Goal: Task Accomplishment & Management: Complete application form

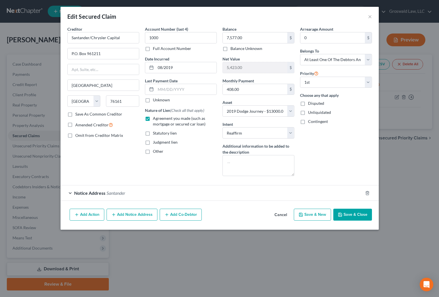
select select "45"
select select "9"
select select "2"
select select "3"
select select "0"
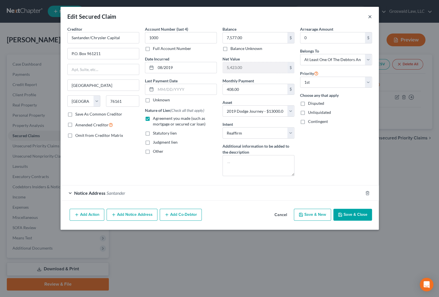
click at [368, 16] on button "×" at bounding box center [370, 16] width 4 height 7
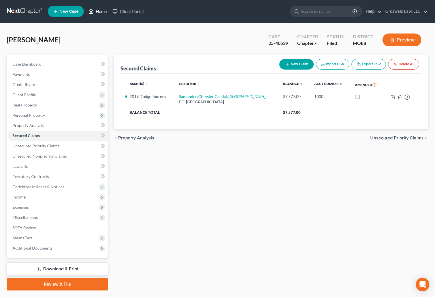
click at [102, 9] on link "Home" at bounding box center [97, 11] width 24 height 10
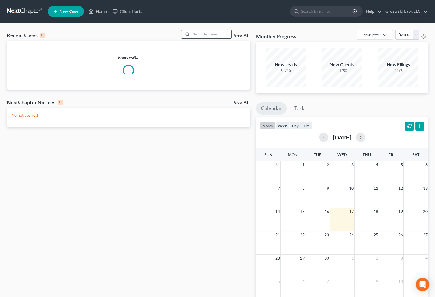
click at [223, 32] on input "search" at bounding box center [211, 34] width 40 height 8
type input "s"
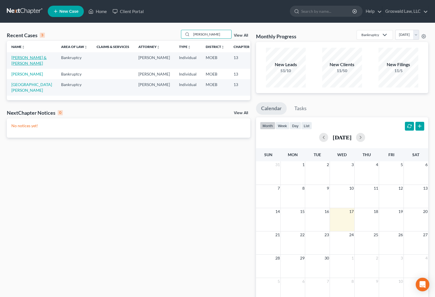
type input "[PERSON_NAME]"
click at [14, 61] on link "[PERSON_NAME] & [PERSON_NAME]" at bounding box center [28, 60] width 35 height 11
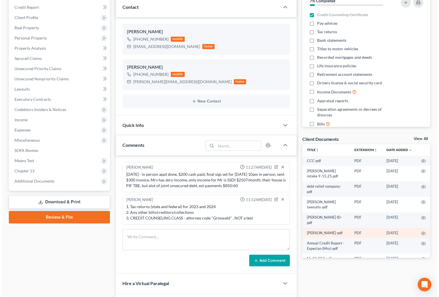
scroll to position [15, 0]
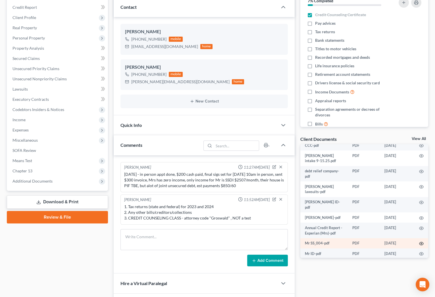
click at [419, 241] on icon "button" at bounding box center [421, 243] width 5 height 5
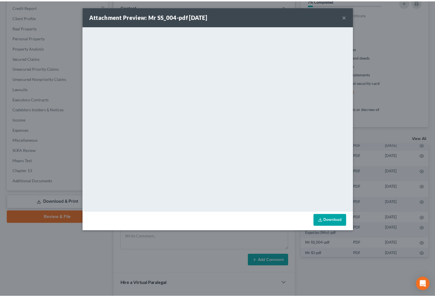
scroll to position [10, 0]
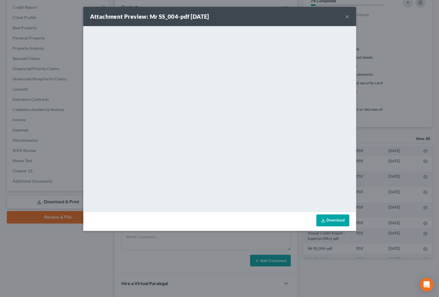
click at [348, 16] on button "×" at bounding box center [347, 16] width 4 height 7
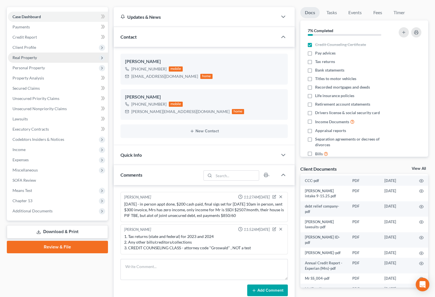
scroll to position [0, 0]
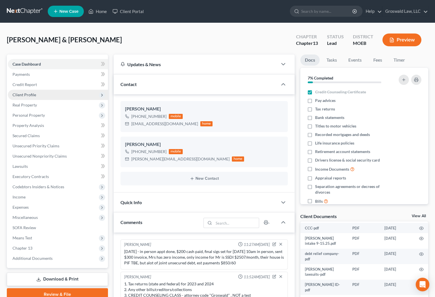
click at [34, 95] on span "Client Profile" at bounding box center [24, 94] width 24 height 5
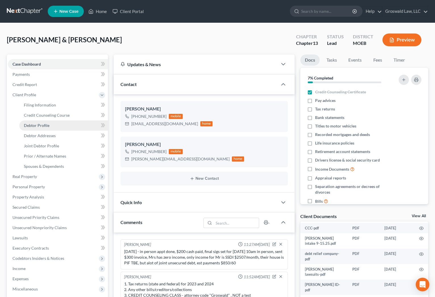
click at [43, 123] on span "Debtor Profile" at bounding box center [37, 125] width 26 height 5
select select "1"
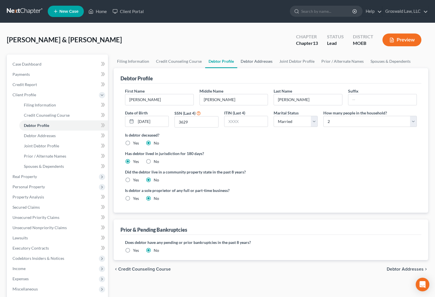
click at [247, 60] on link "Debtor Addresses" at bounding box center [256, 61] width 39 height 14
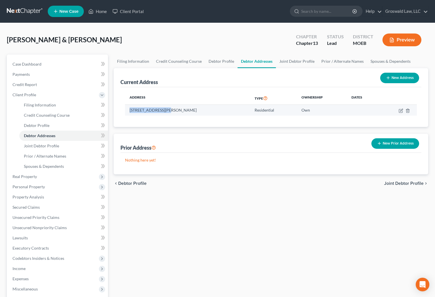
drag, startPoint x: 164, startPoint y: 111, endPoint x: 129, endPoint y: 111, distance: 34.9
click at [129, 111] on td "[STREET_ADDRESS][PERSON_NAME]" at bounding box center [187, 110] width 125 height 11
copy td "[STREET_ADDRESS][PERSON_NAME]"
drag, startPoint x: 244, startPoint y: 200, endPoint x: 216, endPoint y: 174, distance: 37.4
click at [244, 200] on div "Filing Information Credit Counseling Course Debtor Profile Debtor Addresses Joi…" at bounding box center [271, 213] width 320 height 318
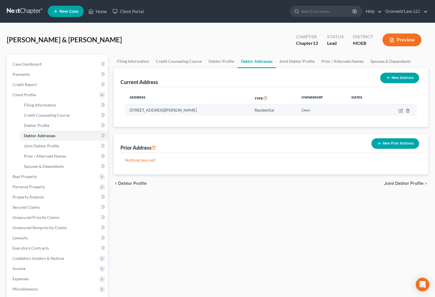
drag, startPoint x: 188, startPoint y: 110, endPoint x: 166, endPoint y: 111, distance: 21.6
click at [166, 111] on td "[STREET_ADDRESS][PERSON_NAME]" at bounding box center [187, 110] width 125 height 11
copy td "Bonne Terre"
click at [280, 225] on div "Filing Information Credit Counseling Course Debtor Profile Debtor Addresses Joi…" at bounding box center [271, 213] width 320 height 318
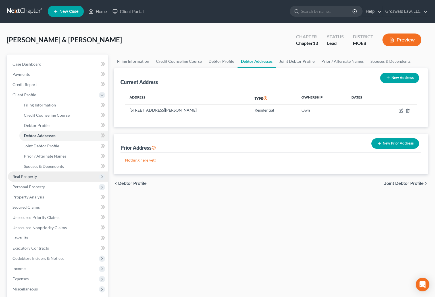
click at [26, 177] on span "Real Property" at bounding box center [24, 176] width 24 height 5
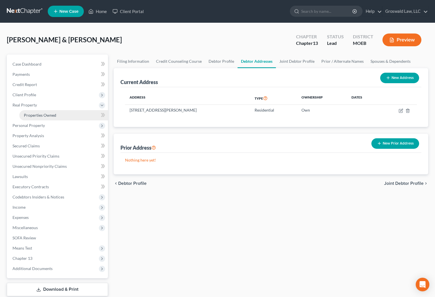
click at [50, 111] on link "Properties Owned" at bounding box center [63, 115] width 89 height 10
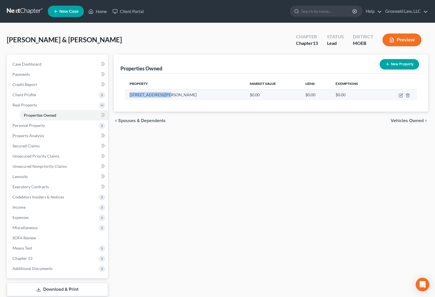
drag, startPoint x: 156, startPoint y: 91, endPoint x: 127, endPoint y: 90, distance: 29.3
click at [127, 90] on td "[STREET_ADDRESS][PERSON_NAME]" at bounding box center [185, 94] width 120 height 11
click at [400, 94] on icon "button" at bounding box center [401, 94] width 3 height 3
select select "26"
select select "99"
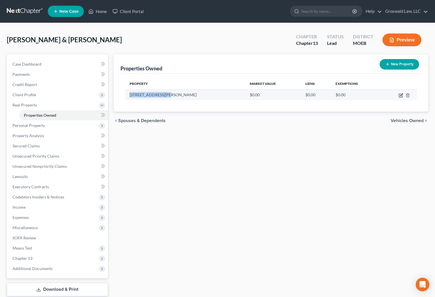
select select "2"
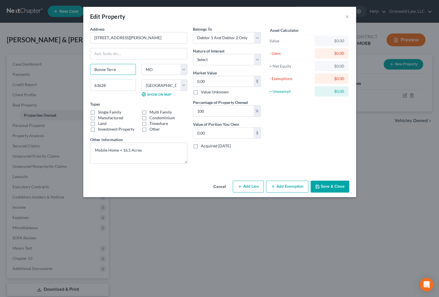
drag, startPoint x: 112, startPoint y: 69, endPoint x: 71, endPoint y: 68, distance: 41.2
click at [71, 68] on div "Edit Property × Address * 8607 [PERSON_NAME][GEOGRAPHIC_DATA] [GEOGRAPHIC_DATA]…" at bounding box center [219, 148] width 439 height 297
drag, startPoint x: 254, startPoint y: 165, endPoint x: 243, endPoint y: 156, distance: 14.1
click at [253, 165] on div "Belongs To * Select Debtor 1 Only Debtor 2 Only Debtor 1 And Debtor 2 Only At L…" at bounding box center [227, 97] width 74 height 142
drag, startPoint x: 108, startPoint y: 89, endPoint x: 68, endPoint y: 88, distance: 39.5
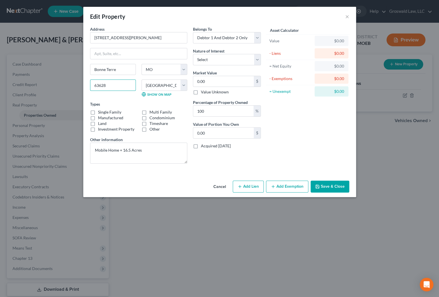
click at [68, 88] on div "Edit Property × Address * 8607 [PERSON_NAME][GEOGRAPHIC_DATA] [GEOGRAPHIC_DATA]…" at bounding box center [219, 148] width 439 height 297
drag, startPoint x: 347, startPoint y: 16, endPoint x: 347, endPoint y: 12, distance: 3.4
click at [347, 16] on button "×" at bounding box center [347, 16] width 4 height 7
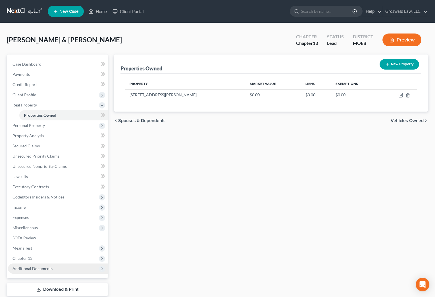
click at [70, 268] on span "Additional Documents" at bounding box center [58, 268] width 100 height 10
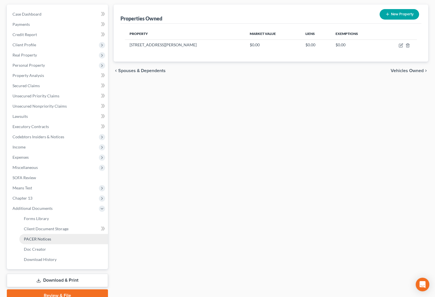
scroll to position [51, 0]
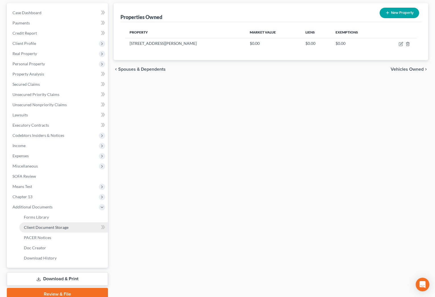
click at [70, 229] on link "Client Document Storage" at bounding box center [63, 227] width 89 height 10
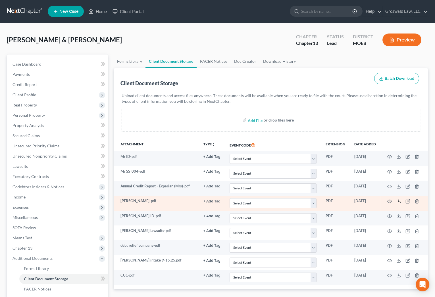
click at [399, 200] on icon at bounding box center [398, 201] width 5 height 5
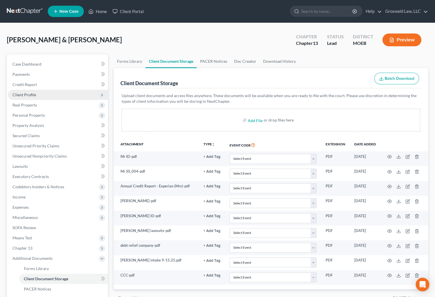
click at [34, 94] on span "Client Profile" at bounding box center [24, 94] width 24 height 5
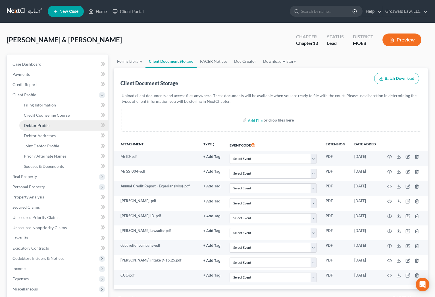
click at [46, 124] on span "Debtor Profile" at bounding box center [37, 125] width 26 height 5
select select "1"
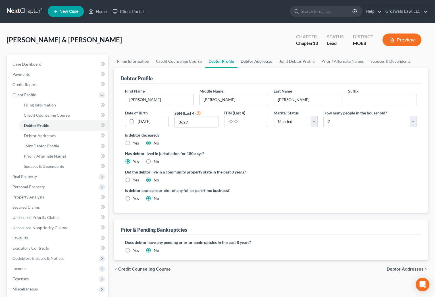
click at [249, 59] on link "Debtor Addresses" at bounding box center [256, 61] width 39 height 14
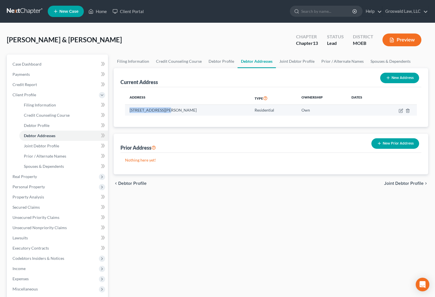
drag, startPoint x: 163, startPoint y: 110, endPoint x: 130, endPoint y: 112, distance: 33.0
click at [130, 113] on td "[STREET_ADDRESS][PERSON_NAME]" at bounding box center [187, 110] width 125 height 11
drag, startPoint x: 189, startPoint y: 111, endPoint x: 167, endPoint y: 110, distance: 21.6
click at [167, 110] on td "[STREET_ADDRESS][PERSON_NAME]" at bounding box center [187, 110] width 125 height 11
copy td "Bonne Terre,"
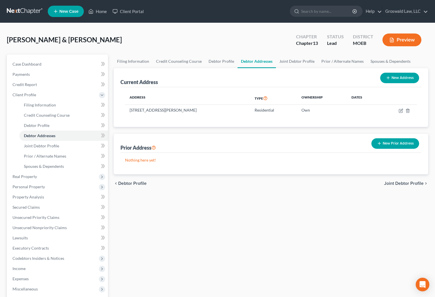
drag, startPoint x: 217, startPoint y: 209, endPoint x: 188, endPoint y: 155, distance: 61.8
click at [214, 201] on div "Filing Information Credit Counseling Course Debtor Profile Debtor Addresses Joi…" at bounding box center [271, 213] width 320 height 318
drag, startPoint x: 165, startPoint y: 111, endPoint x: 127, endPoint y: 110, distance: 38.0
click at [127, 111] on td "[STREET_ADDRESS][PERSON_NAME]" at bounding box center [187, 110] width 125 height 11
copy td "[STREET_ADDRESS][PERSON_NAME]"
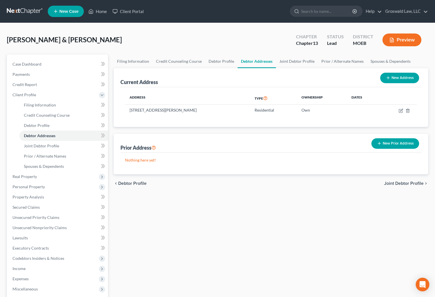
drag, startPoint x: 205, startPoint y: 118, endPoint x: 200, endPoint y: 117, distance: 5.2
click at [205, 118] on div "Address Type Ownership Dates [STREET_ADDRESS][PERSON_NAME] Residential Own" at bounding box center [270, 107] width 301 height 40
drag, startPoint x: 187, startPoint y: 110, endPoint x: 167, endPoint y: 110, distance: 20.2
click at [167, 110] on td "[STREET_ADDRESS][PERSON_NAME]" at bounding box center [187, 110] width 125 height 11
copy td "Bonne Terre"
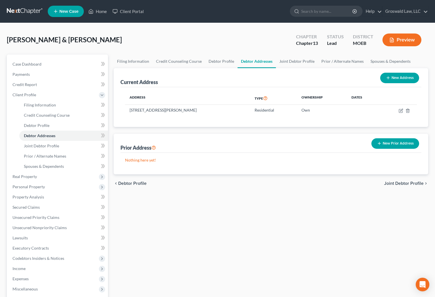
drag, startPoint x: 264, startPoint y: 275, endPoint x: 118, endPoint y: 247, distance: 148.3
click at [259, 272] on div "Filing Information Credit Counseling Course Debtor Profile Debtor Addresses Joi…" at bounding box center [271, 213] width 320 height 318
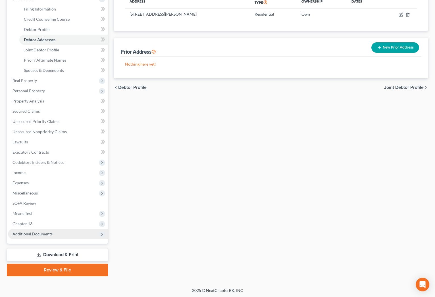
click at [41, 232] on span "Additional Documents" at bounding box center [32, 233] width 40 height 5
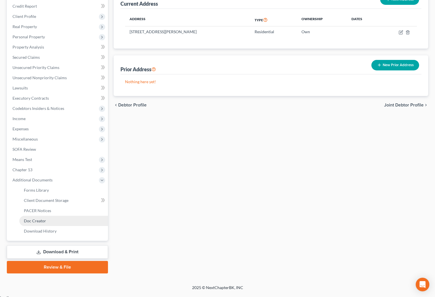
scroll to position [76, 0]
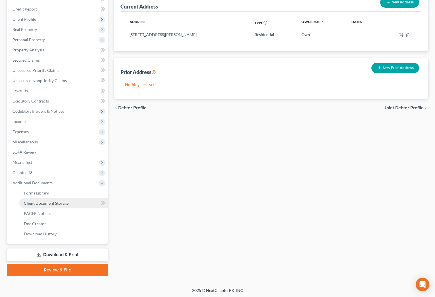
click at [64, 201] on span "Client Document Storage" at bounding box center [46, 203] width 45 height 5
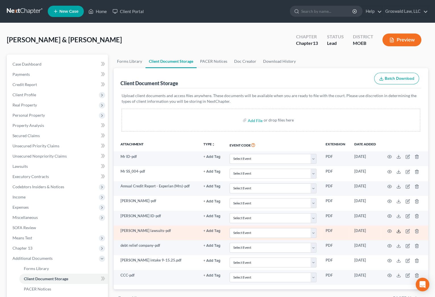
click at [398, 229] on icon at bounding box center [398, 231] width 5 height 5
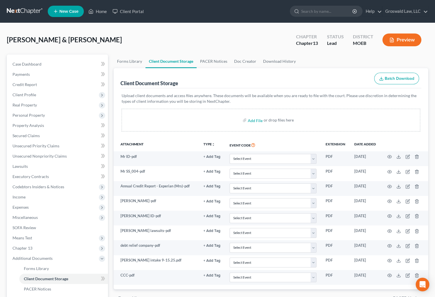
click at [206, 43] on div "[PERSON_NAME] & [PERSON_NAME] Upgraded Chapter Chapter 13 Status Lead District …" at bounding box center [217, 42] width 421 height 25
click at [207, 95] on p "Upload client documents and access files anywhere. These documents will be avai…" at bounding box center [270, 98] width 298 height 11
drag, startPoint x: 54, startPoint y: 153, endPoint x: 22, endPoint y: 161, distance: 32.7
click at [54, 153] on link "Unsecured Nonpriority Claims" at bounding box center [58, 156] width 100 height 10
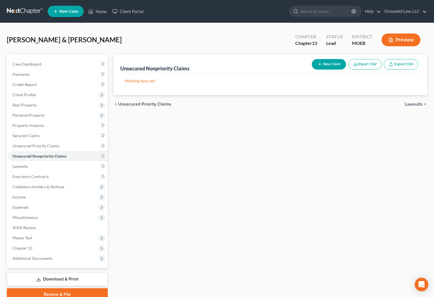
click at [322, 62] on button "New Claim" at bounding box center [329, 64] width 34 height 11
select select "2"
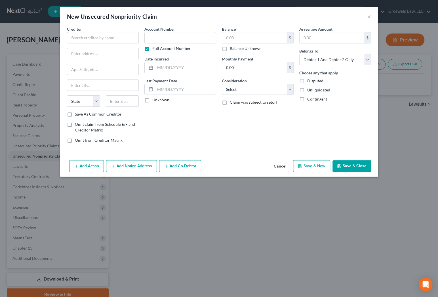
drag, startPoint x: 214, startPoint y: 126, endPoint x: 142, endPoint y: 74, distance: 88.5
click at [214, 125] on div "Account Number Full Account Number Date Incurred Last Payment Date Unknown" at bounding box center [180, 86] width 77 height 121
click at [85, 34] on input "text" at bounding box center [103, 37] width 72 height 11
drag, startPoint x: 231, startPoint y: 121, endPoint x: 167, endPoint y: 51, distance: 95.4
click at [230, 119] on div "Balance $ Balance Unknown Balance Undetermined $ Balance Unknown Monthly Paymen…" at bounding box center [257, 86] width 77 height 121
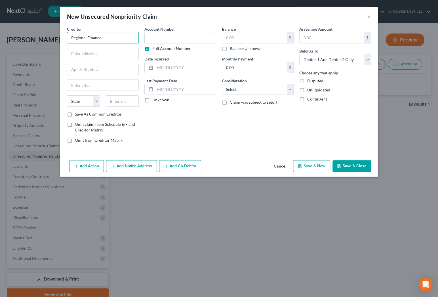
click at [128, 41] on input "Regional Finance" at bounding box center [103, 37] width 72 height 11
paste input "C/[PERSON_NAME] LAW"
drag, startPoint x: 99, startPoint y: 38, endPoint x: 91, endPoint y: 40, distance: 8.4
click at [91, 40] on input "Regional Finance C/[PERSON_NAME] LAW" at bounding box center [103, 37] width 72 height 11
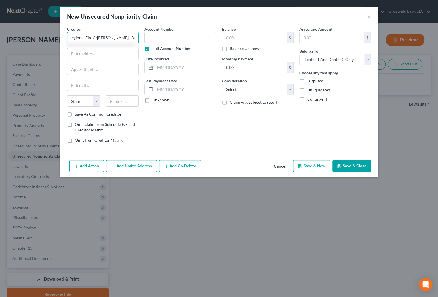
scroll to position [0, 0]
type input "Regional Fin. C/[PERSON_NAME] LAW"
click at [294, 126] on div "Balance $ Balance Unknown Balance Undetermined $ Balance Unknown Monthly Paymen…" at bounding box center [257, 86] width 77 height 121
click at [103, 55] on input "text" at bounding box center [102, 53] width 71 height 11
paste input "[STREET_ADDRESS]"
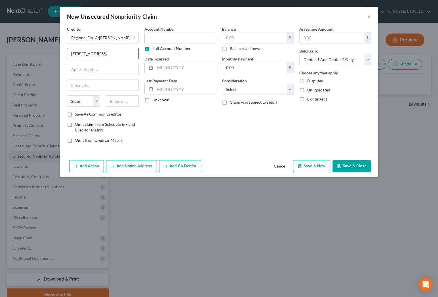
type input "[STREET_ADDRESS]"
type input "74018"
type input "Claremore"
select select "37"
drag, startPoint x: 236, startPoint y: 130, endPoint x: 189, endPoint y: 67, distance: 79.1
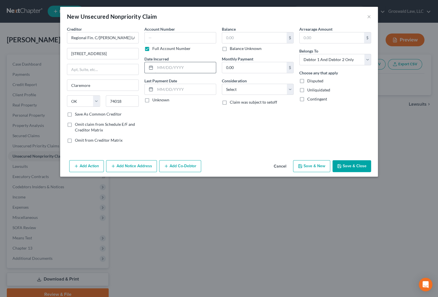
click at [236, 127] on div "Balance $ Balance Unknown Balance Undetermined $ Balance Unknown Monthly Paymen…" at bounding box center [257, 86] width 77 height 121
drag, startPoint x: 170, startPoint y: 34, endPoint x: 171, endPoint y: 44, distance: 9.5
click at [170, 35] on input "text" at bounding box center [180, 37] width 72 height 11
paste input "25SF-AC01248"
type input "25SF-AC01248"
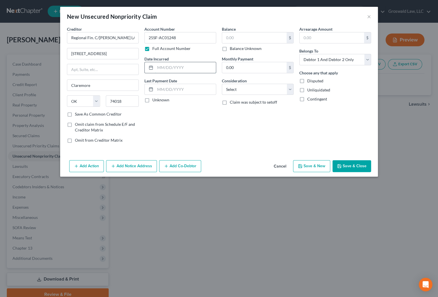
click at [165, 66] on input "text" at bounding box center [185, 67] width 61 height 11
type input "2025"
click at [223, 128] on div "Balance $ Balance Unknown Balance Undetermined $ Balance Unknown Monthly Paymen…" at bounding box center [257, 86] width 77 height 121
click at [244, 33] on input "text" at bounding box center [254, 37] width 64 height 11
type input "9,899"
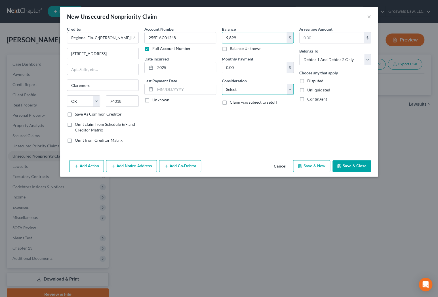
click at [260, 89] on select "Select Cable / Satellite Services Collection Agency Credit Card Debt Debt Couns…" at bounding box center [258, 89] width 72 height 11
select select "10"
click at [222, 84] on select "Select Cable / Satellite Services Collection Agency Credit Card Debt Debt Couns…" at bounding box center [258, 89] width 72 height 11
click at [135, 166] on button "Add Notice Address" at bounding box center [131, 166] width 51 height 12
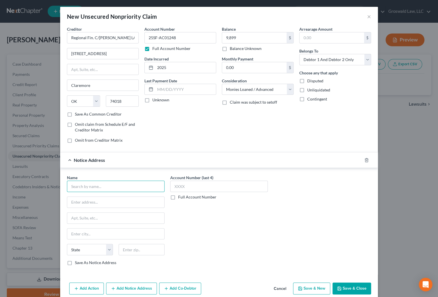
click at [115, 186] on input "text" at bounding box center [116, 186] width 98 height 11
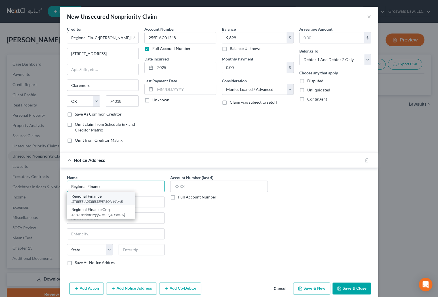
type input "Regional Finance"
click at [106, 200] on div "[STREET_ADDRESS][PERSON_NAME]" at bounding box center [101, 201] width 59 height 5
type input "[STREET_ADDRESS]"
type input "[PERSON_NAME]"
select select "42"
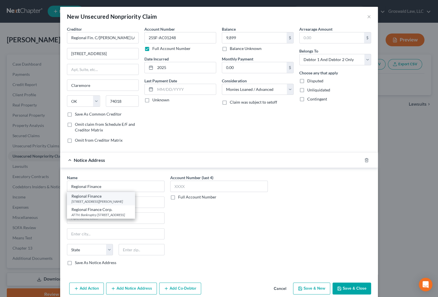
type input "29651"
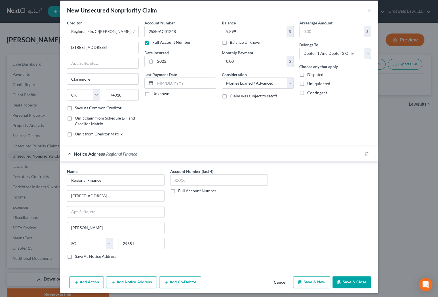
scroll to position [8, 0]
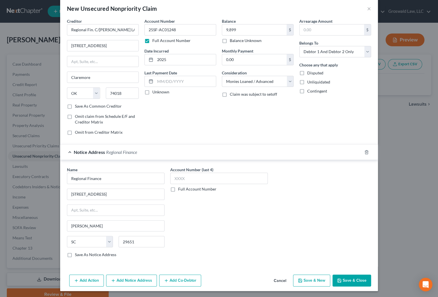
click at [126, 280] on button "Add Notice Address" at bounding box center [131, 280] width 51 height 12
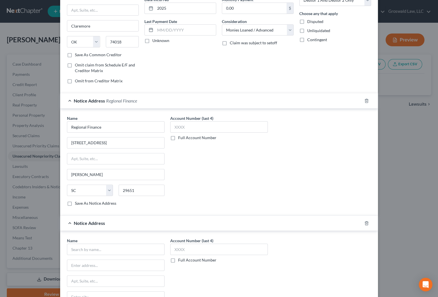
scroll to position [60, 0]
drag, startPoint x: 86, startPoint y: 249, endPoint x: 86, endPoint y: 243, distance: 6.8
click at [86, 249] on input "text" at bounding box center [116, 248] width 98 height 11
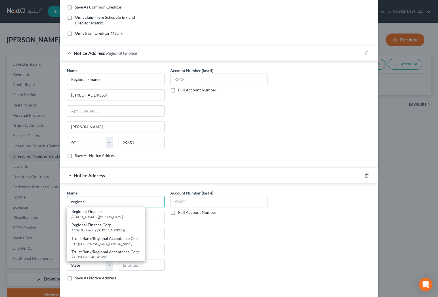
scroll to position [111, 0]
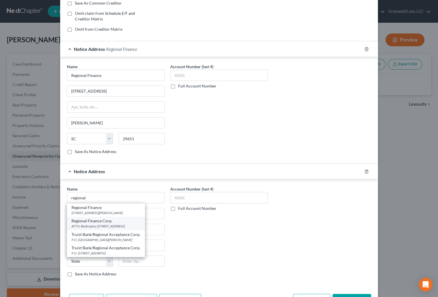
click at [97, 227] on div "ATTN: Bankruptcy [STREET_ADDRESS]" at bounding box center [106, 226] width 69 height 5
type input "Regional Finance Corp."
type input "ATTN: Bankruptcy"
type input "[GEOGRAPHIC_DATA]"
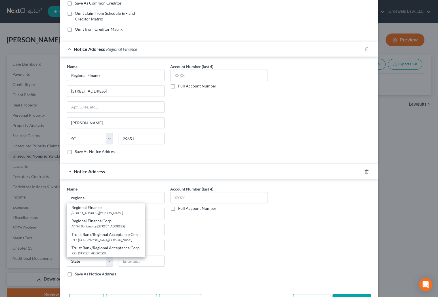
select select "28"
type input "27858"
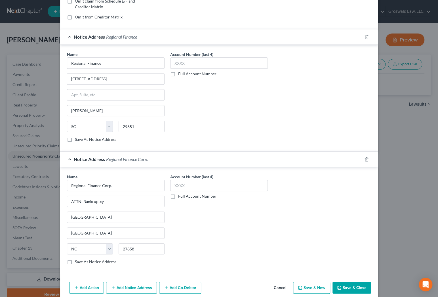
scroll to position [130, 0]
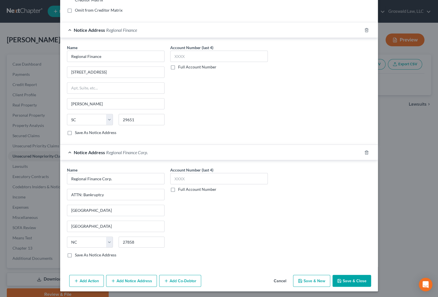
click at [346, 276] on button "Save & Close" at bounding box center [352, 281] width 39 height 12
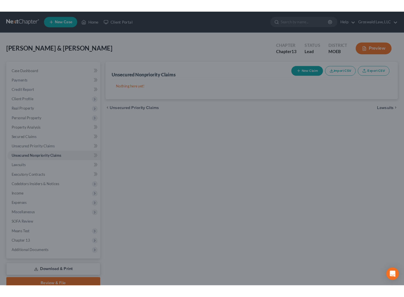
scroll to position [0, 0]
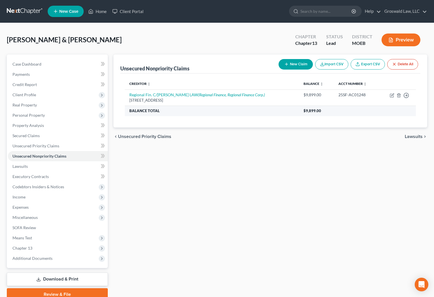
drag, startPoint x: 246, startPoint y: 146, endPoint x: 233, endPoint y: 114, distance: 34.1
click at [243, 137] on div "Unsecured Nonpriority Claims New Claim Import CSV Export CSV Delete All Credito…" at bounding box center [271, 177] width 320 height 246
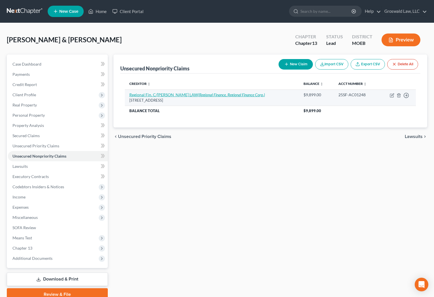
click at [230, 95] on icon "(Regional Finance, Regional Finance Corp.)" at bounding box center [231, 94] width 67 height 5
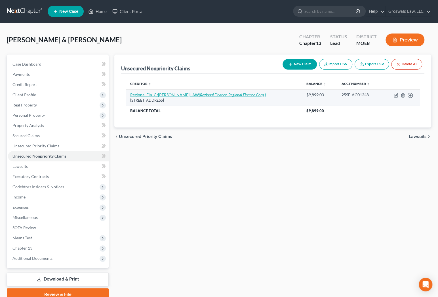
select select "37"
select select "10"
select select "2"
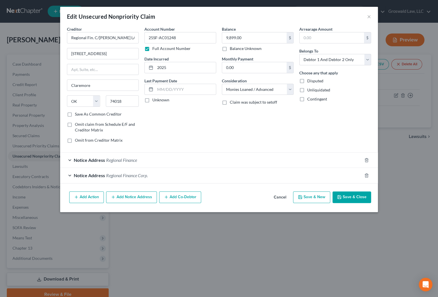
click at [280, 197] on button "Cancel" at bounding box center [280, 197] width 22 height 11
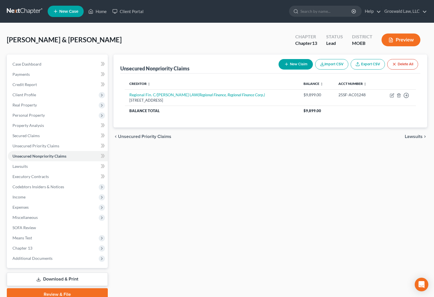
click at [226, 186] on div "Unsecured Nonpriority Claims New Claim Import CSV Export CSV Delete All Credito…" at bounding box center [271, 177] width 320 height 246
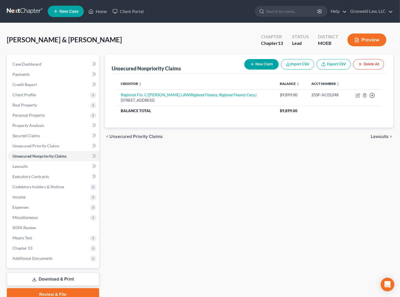
click at [266, 66] on button "New Claim" at bounding box center [261, 64] width 34 height 11
select select "2"
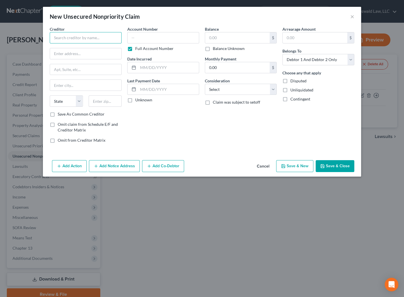
click at [91, 37] on input "text" at bounding box center [86, 37] width 72 height 11
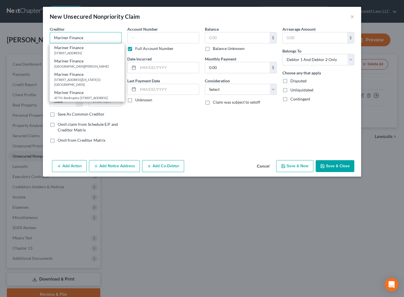
type input "Mariner Finance"
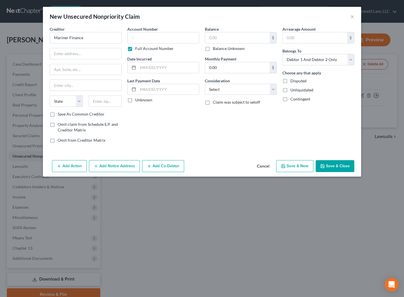
click at [229, 115] on div "Balance $ Balance Unknown Balance Undetermined $ Balance Unknown Monthly Paymen…" at bounding box center [240, 86] width 77 height 121
click at [84, 49] on input "text" at bounding box center [85, 53] width 71 height 11
click at [91, 36] on input "Mariner Finance" at bounding box center [86, 37] width 72 height 11
click at [63, 54] on input "text" at bounding box center [85, 53] width 71 height 11
type input "c/[PERSON_NAME] [PERSON_NAME]"
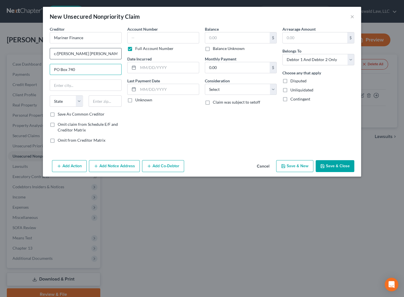
type input "PO Box 740"
type input "62525"
type input "Decatur"
select select "14"
drag, startPoint x: 39, startPoint y: 39, endPoint x: 13, endPoint y: 53, distance: 29.7
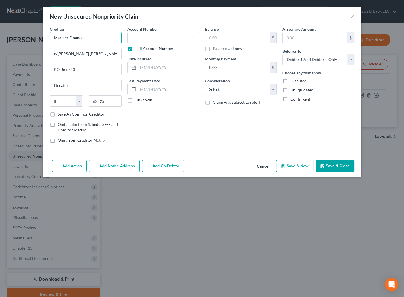
click at [0, 39] on html "Home New Case Client Portal Groswald Law, LLC [PERSON_NAME][EMAIL_ADDRESS][DOMA…" at bounding box center [202, 169] width 404 height 338
click at [102, 166] on button "Add Notice Address" at bounding box center [114, 166] width 51 height 12
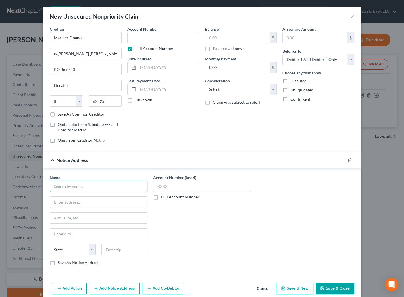
click at [83, 183] on input "text" at bounding box center [99, 186] width 98 height 11
paste input "Mariner Finance"
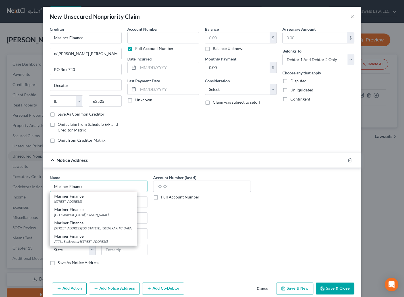
type input "Mariner Finance"
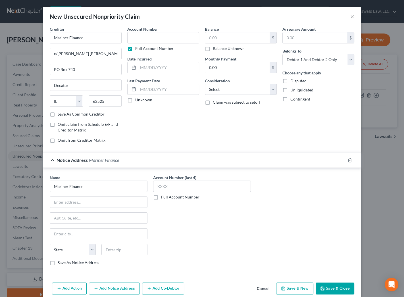
drag, startPoint x: 243, startPoint y: 254, endPoint x: 183, endPoint y: 232, distance: 63.9
click at [242, 254] on div "Account Number (last 4) Full Account Number" at bounding box center [201, 222] width 103 height 95
click at [101, 200] on input "text" at bounding box center [98, 202] width 97 height 11
paste input "[STREET_ADDRESS][PERSON_NAME]"
type input "[STREET_ADDRESS][PERSON_NAME]"
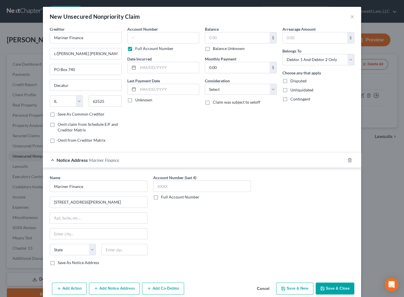
drag, startPoint x: 238, startPoint y: 228, endPoint x: 190, endPoint y: 236, distance: 48.9
click at [237, 228] on div "Account Number (last 4) Full Account Number" at bounding box center [201, 222] width 103 height 95
click at [119, 236] on input "text" at bounding box center [98, 233] width 97 height 11
paste input "62523"
type input "62523"
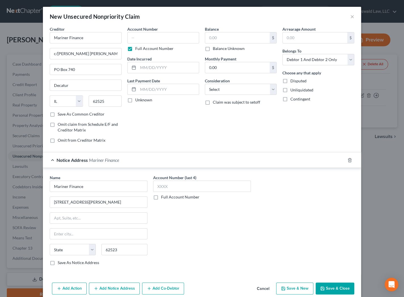
type input "Decatur"
select select "14"
drag, startPoint x: -68, startPoint y: 39, endPoint x: -93, endPoint y: 39, distance: 24.4
click at [0, 39] on html "Home New Case Client Portal Groswald Law, LLC [PERSON_NAME][EMAIL_ADDRESS][DOMA…" at bounding box center [202, 169] width 404 height 338
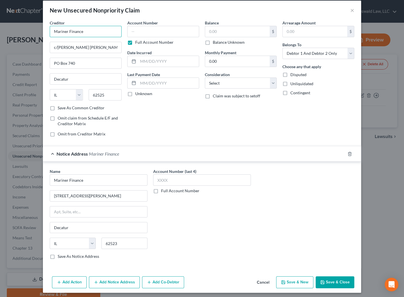
scroll to position [8, 0]
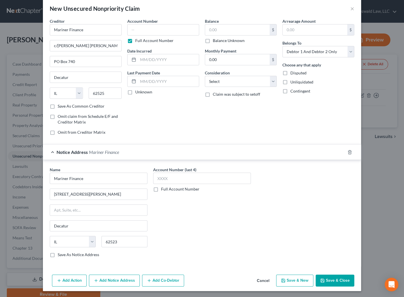
click at [124, 282] on button "Add Notice Address" at bounding box center [114, 280] width 51 height 12
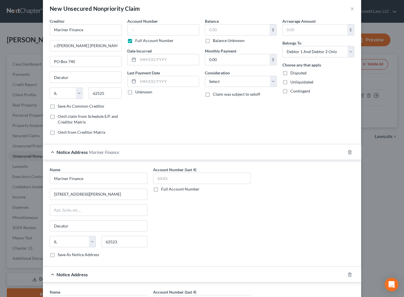
scroll to position [130, 0]
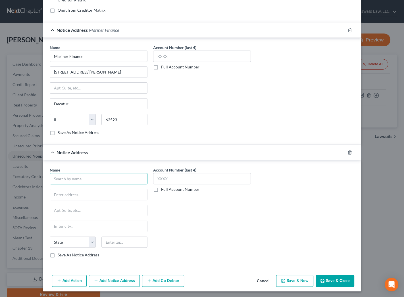
click at [76, 173] on input "text" at bounding box center [99, 178] width 98 height 11
paste input "Mariner Finance"
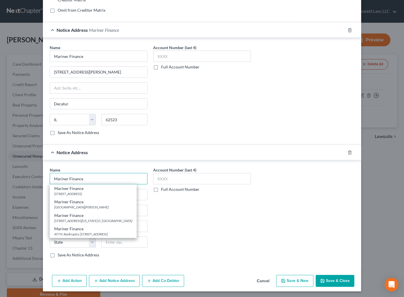
type input "Mariner Finance"
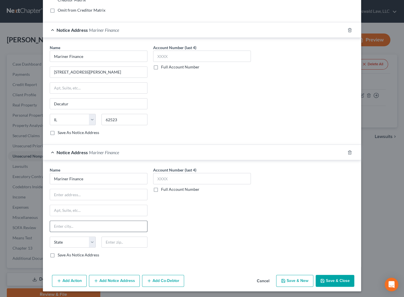
drag, startPoint x: 265, startPoint y: 256, endPoint x: 121, endPoint y: 229, distance: 145.6
click at [255, 252] on div "Name * Mariner Finance State [US_STATE] AK AR AZ CA CO CT DE DC [GEOGRAPHIC_DAT…" at bounding box center [202, 214] width 310 height 95
click at [81, 193] on input "text" at bounding box center [98, 194] width 97 height 11
paste input "31 [GEOGRAPHIC_DATA]"
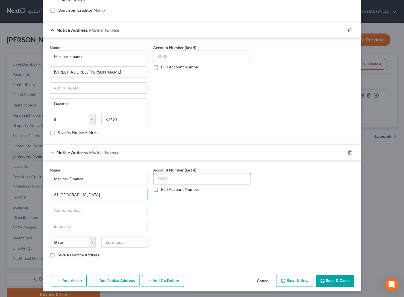
type input "31 [GEOGRAPHIC_DATA]"
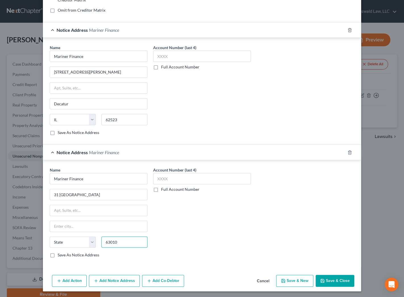
type input "63010"
type input "[PERSON_NAME]"
select select "26"
click at [125, 278] on button "Add Notice Address" at bounding box center [114, 281] width 51 height 12
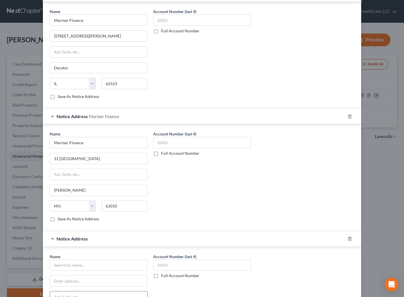
scroll to position [207, 0]
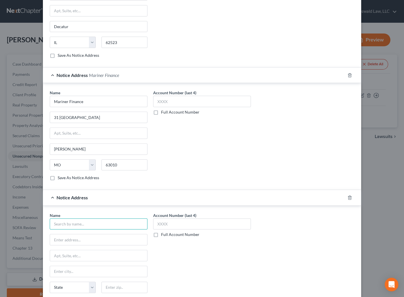
click at [74, 221] on input "text" at bounding box center [99, 223] width 98 height 11
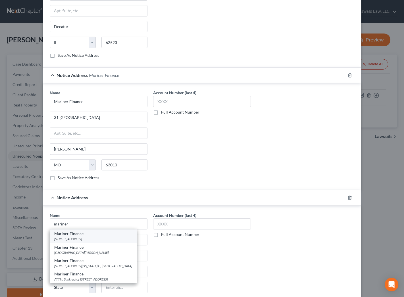
click at [83, 240] on div "[STREET_ADDRESS]" at bounding box center [93, 238] width 78 height 5
type input "Mariner Finance"
type input "[STREET_ADDRESS]"
type input "Franklin"
select select "44"
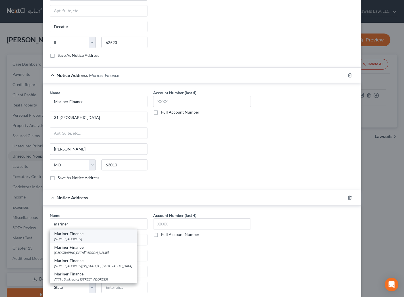
type input "37065"
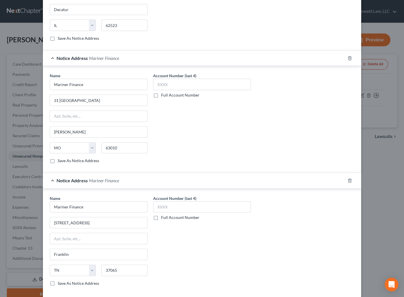
scroll to position [252, 0]
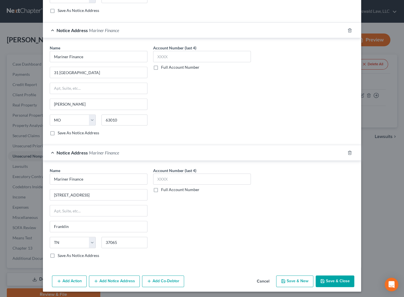
click at [95, 281] on line "button" at bounding box center [96, 281] width 3 height 0
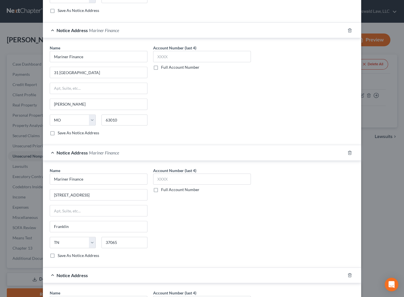
scroll to position [374, 0]
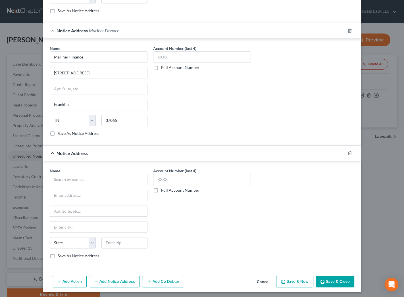
click at [78, 184] on div "Name * State [US_STATE] AK AR AZ CA CO CT DE DC [GEOGRAPHIC_DATA] [GEOGRAPHIC_D…" at bounding box center [99, 213] width 98 height 91
click at [78, 181] on input "text" at bounding box center [99, 179] width 98 height 11
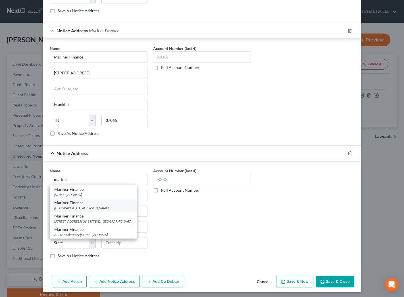
click at [83, 205] on div "[GEOGRAPHIC_DATA][PERSON_NAME]" at bounding box center [93, 207] width 78 height 5
type input "Mariner Finance"
type input "PO Box 44490"
type input "[GEOGRAPHIC_DATA]"
select select "21"
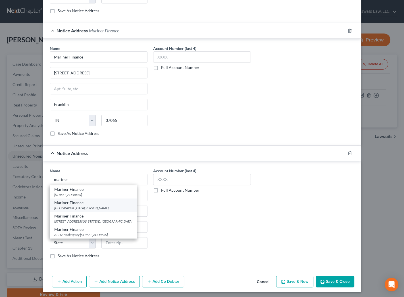
type input "21236"
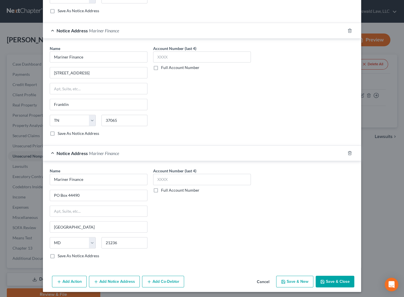
click at [102, 281] on button "Add Notice Address" at bounding box center [114, 282] width 51 height 12
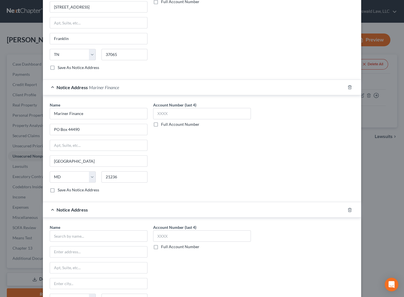
scroll to position [451, 0]
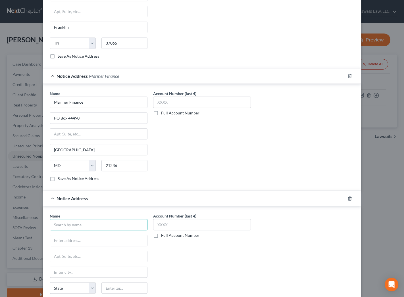
click at [78, 220] on input "text" at bounding box center [99, 224] width 98 height 11
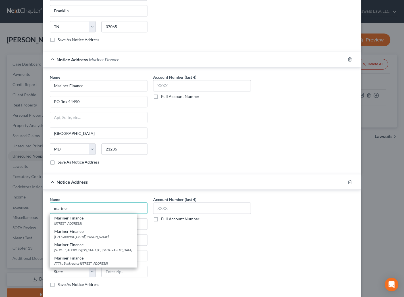
scroll to position [496, 0]
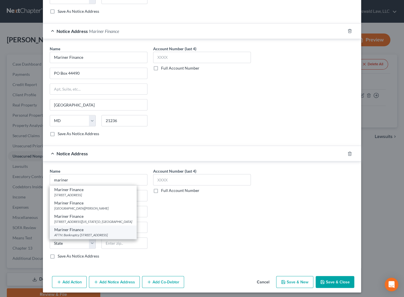
click at [94, 237] on div "ATTN: Bankruptcy [STREET_ADDRESS]" at bounding box center [93, 234] width 78 height 5
type input "Mariner Finance"
type input "ATTN: Bankruptcy"
type input "[STREET_ADDRESS]"
type input "[GEOGRAPHIC_DATA]"
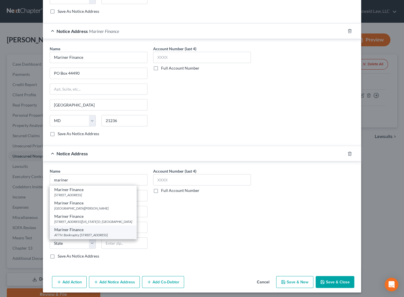
select select "21"
type input "21236"
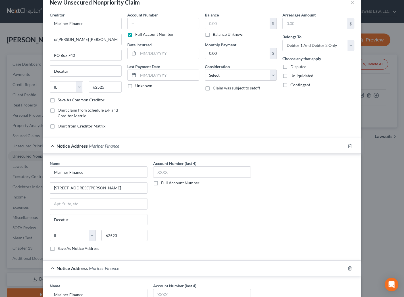
scroll to position [0, 0]
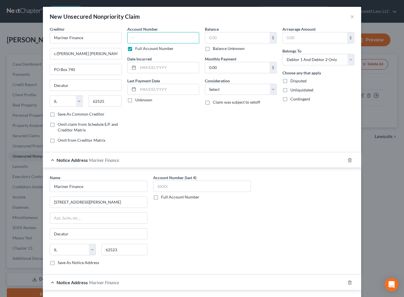
drag, startPoint x: 170, startPoint y: 38, endPoint x: 201, endPoint y: 46, distance: 32.4
click at [170, 38] on input "text" at bounding box center [163, 37] width 72 height 11
paste input "25SF-AC01777"
type input "25SF-AC01777"
drag, startPoint x: 312, startPoint y: 60, endPoint x: 309, endPoint y: 64, distance: 5.5
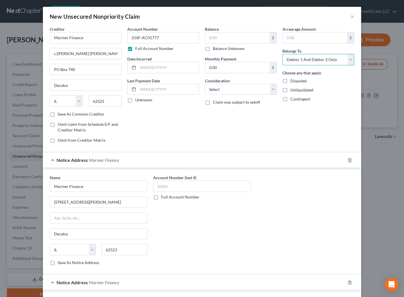
click at [312, 60] on select "Select Debtor 1 Only Debtor 2 Only Debtor 1 And Debtor 2 Only At Least One Of T…" at bounding box center [318, 59] width 72 height 11
select select "0"
click at [282, 54] on select "Select Debtor 1 Only Debtor 2 Only Debtor 1 And Debtor 2 Only At Least One Of T…" at bounding box center [318, 59] width 72 height 11
click at [140, 66] on input "text" at bounding box center [168, 67] width 61 height 11
type input "2025"
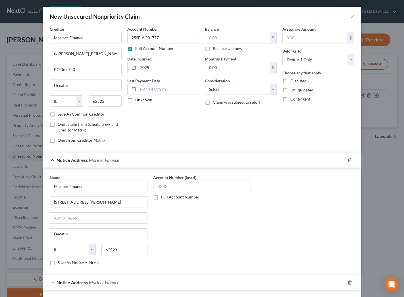
click at [217, 131] on div "Balance $ Balance Unknown Balance Undetermined $ Balance Unknown Monthly Paymen…" at bounding box center [240, 86] width 77 height 121
click at [236, 37] on input "text" at bounding box center [237, 37] width 64 height 11
type input "3,891"
select select "10"
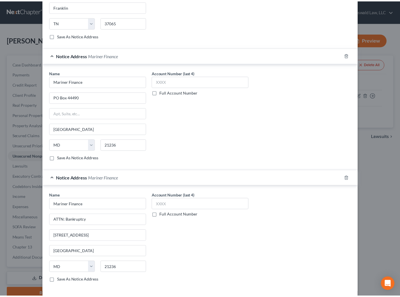
scroll to position [496, 0]
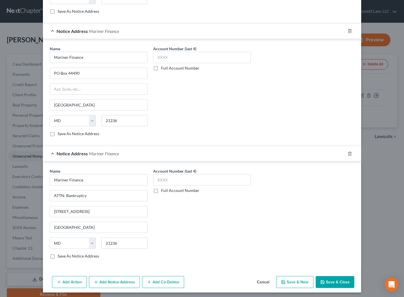
drag, startPoint x: 336, startPoint y: 281, endPoint x: 333, endPoint y: 280, distance: 3.1
click at [336, 281] on button "Save & Close" at bounding box center [334, 282] width 39 height 12
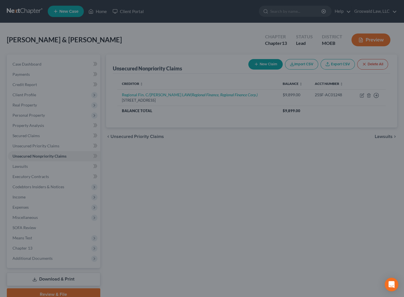
type input "3,891.00"
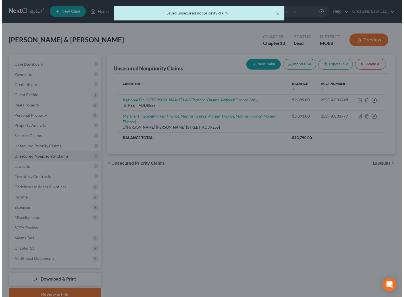
scroll to position [0, 0]
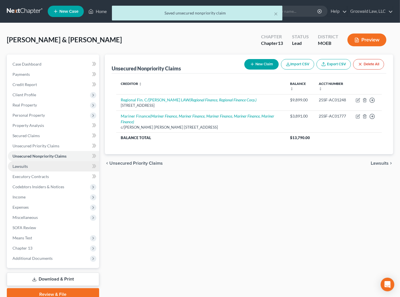
click at [30, 165] on link "Lawsuits" at bounding box center [53, 166] width 91 height 10
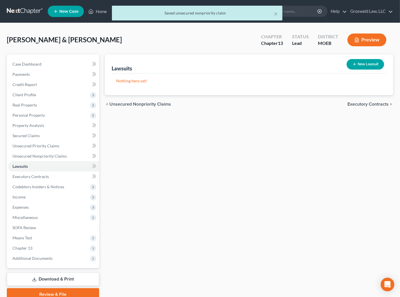
click at [360, 65] on button "New Lawsuit" at bounding box center [364, 64] width 37 height 11
select select "0"
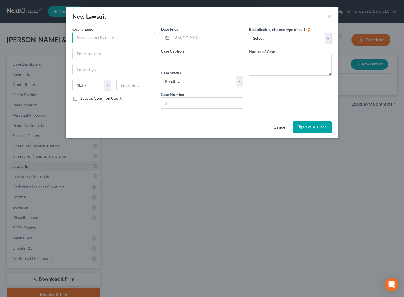
click at [113, 38] on input "text" at bounding box center [113, 37] width 83 height 11
type input "St. [PERSON_NAME]"
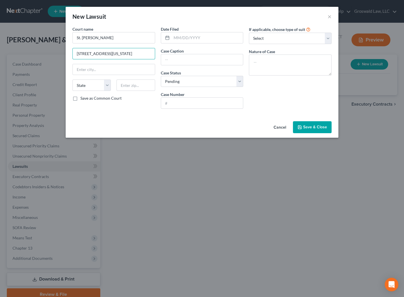
type input "[STREET_ADDRESS][US_STATE]"
type input "63640"
type input "[GEOGRAPHIC_DATA]"
select select "26"
click at [181, 40] on input "text" at bounding box center [207, 37] width 72 height 11
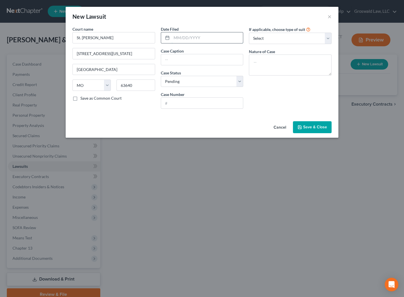
click at [181, 38] on input "text" at bounding box center [207, 37] width 72 height 11
type input "[DATE]"
type input "<"
type input "Mariner [PERSON_NAME]"
type input "25SF-AC01777"
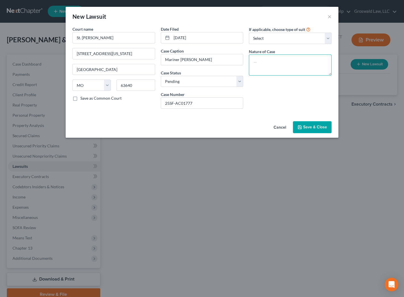
click at [284, 68] on textarea at bounding box center [290, 64] width 83 height 21
type textarea "breach of contract"
click at [321, 126] on span "Save & Close" at bounding box center [315, 127] width 24 height 5
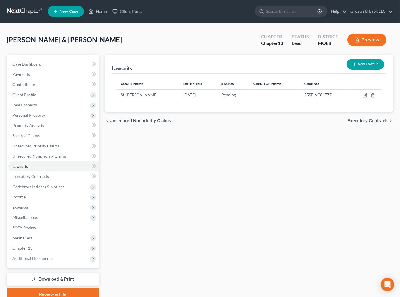
click at [369, 64] on button "New Lawsuit" at bounding box center [364, 64] width 37 height 11
select select "0"
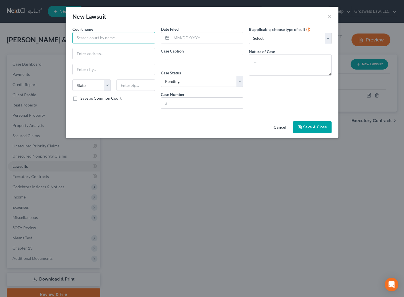
click at [83, 42] on input "text" at bounding box center [113, 37] width 83 height 11
click at [105, 39] on input "text" at bounding box center [113, 37] width 83 height 11
type input "St. [PERSON_NAME]"
type input "[STREET_ADDRESS][US_STATE]"
type input "63640"
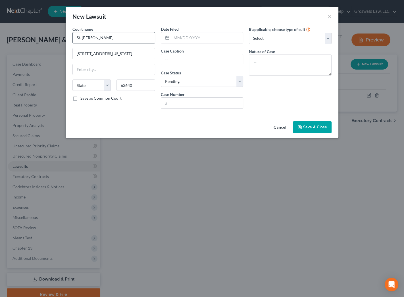
type input "[GEOGRAPHIC_DATA]"
select select "26"
drag, startPoint x: 94, startPoint y: 100, endPoint x: 284, endPoint y: 4, distance: 213.3
click at [94, 100] on label "Save as Common Court" at bounding box center [100, 98] width 41 height 6
click at [86, 99] on input "Save as Common Court" at bounding box center [85, 97] width 4 height 4
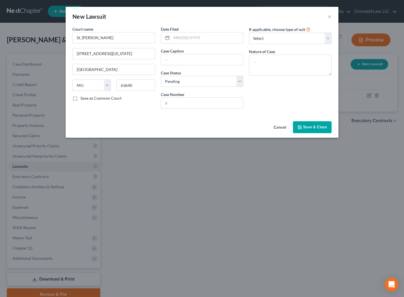
checkbox input "true"
click at [191, 37] on input "text" at bounding box center [207, 37] width 72 height 11
type input "[DATE]"
type input "Regional Finance v/ [PERSON_NAME]"
drag, startPoint x: 199, startPoint y: 35, endPoint x: 141, endPoint y: 35, distance: 57.9
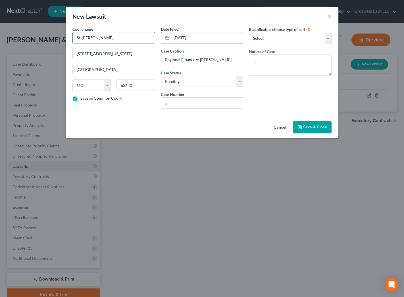
click at [141, 35] on div "Court name * [GEOGRAPHIC_DATA] 1 N [US_STATE][GEOGRAPHIC_DATA] [US_STATE][GEOGR…" at bounding box center [202, 69] width 265 height 87
type input "[DATE]"
drag, startPoint x: 188, startPoint y: 102, endPoint x: 128, endPoint y: 110, distance: 60.8
click at [188, 100] on input "text" at bounding box center [202, 103] width 82 height 11
type input "25SF-AC01248"
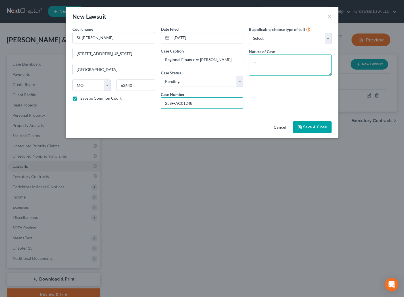
click at [269, 60] on textarea at bounding box center [290, 64] width 83 height 21
type textarea "breach of contract"
click at [316, 125] on span "Save & Close" at bounding box center [315, 127] width 24 height 5
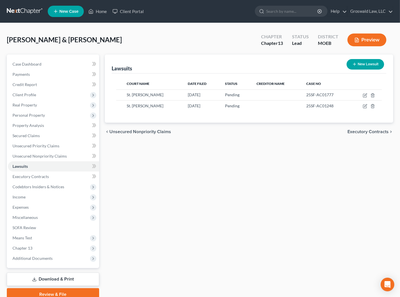
drag, startPoint x: 156, startPoint y: 152, endPoint x: 142, endPoint y: 147, distance: 14.5
click at [156, 152] on div "Lawsuits New Lawsuit Court Name Date Filed Status Creditor Name Case No St. [PE…" at bounding box center [249, 177] width 294 height 246
click at [45, 155] on span "Unsecured Nonpriority Claims" at bounding box center [39, 156] width 54 height 5
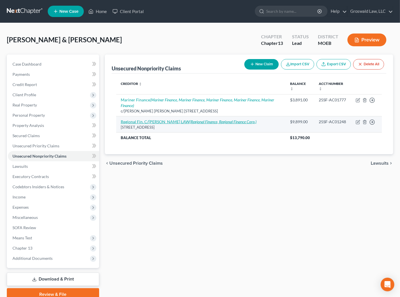
click at [189, 120] on icon "(Regional Finance, Regional Finance Corp.)" at bounding box center [222, 121] width 67 height 5
select select "37"
select select "10"
select select "2"
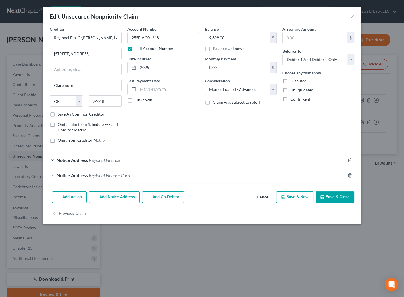
click at [326, 201] on button "Save & Close" at bounding box center [334, 197] width 39 height 12
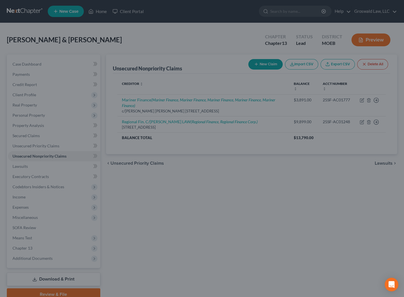
type input "0"
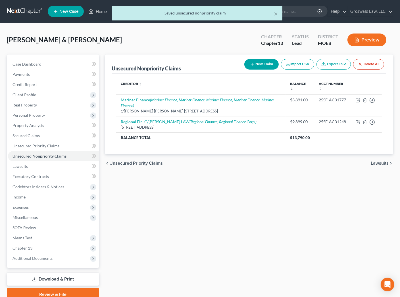
click at [253, 63] on button "New Claim" at bounding box center [261, 64] width 34 height 11
select select "2"
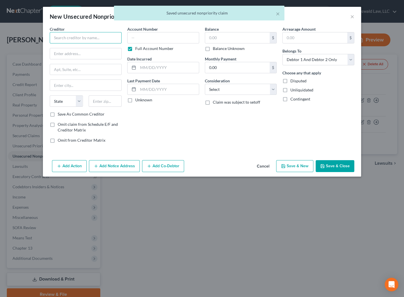
click at [105, 38] on input "text" at bounding box center [86, 37] width 72 height 11
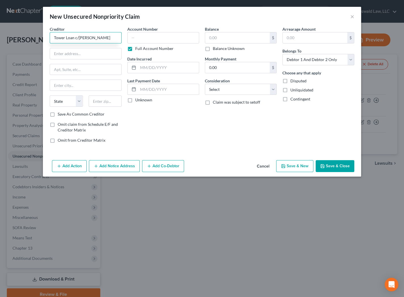
type input "Tower Loan c/[PERSON_NAME]"
type input "[STREET_ADDRESS] A"
type input "65203"
type input "Columbia"
select select "26"
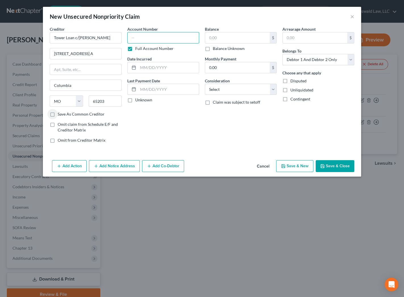
click at [164, 36] on input "text" at bounding box center [163, 37] width 72 height 11
type input "25SF-AC01463"
type input "2025"
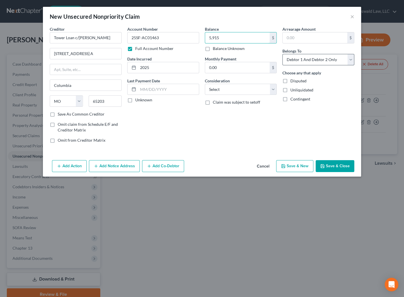
type input "5,915"
drag, startPoint x: 291, startPoint y: 60, endPoint x: 293, endPoint y: 64, distance: 4.4
click at [291, 60] on select "Select Debtor 1 Only Debtor 2 Only Debtor 1 And Debtor 2 Only At Least One Of T…" at bounding box center [318, 59] width 72 height 11
select select "0"
click at [282, 54] on select "Select Debtor 1 Only Debtor 2 Only Debtor 1 And Debtor 2 Only At Least One Of T…" at bounding box center [318, 59] width 72 height 11
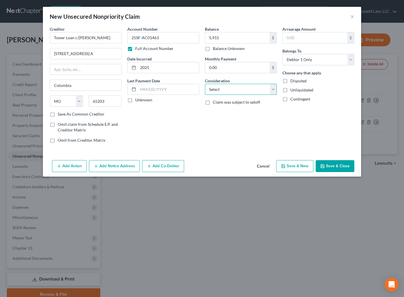
click at [236, 91] on select "Select Cable / Satellite Services Collection Agency Credit Card Debt Debt Couns…" at bounding box center [241, 89] width 72 height 11
select select "10"
click at [205, 84] on select "Select Cable / Satellite Services Collection Agency Credit Card Debt Debt Couns…" at bounding box center [241, 89] width 72 height 11
click at [112, 166] on button "Add Notice Address" at bounding box center [114, 166] width 51 height 12
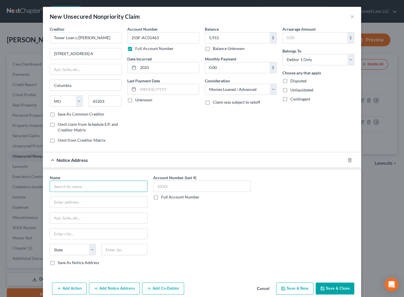
click at [93, 184] on input "text" at bounding box center [99, 186] width 98 height 11
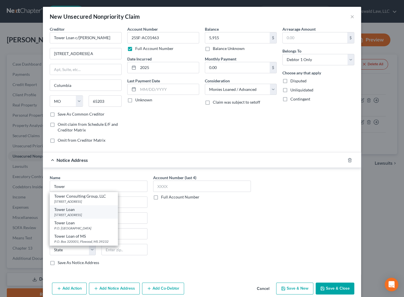
click at [85, 213] on div "[STREET_ADDRESS]" at bounding box center [83, 214] width 59 height 5
type input "Tower Loan"
type input "[STREET_ADDRESS]"
type input "Flowood"
select select "25"
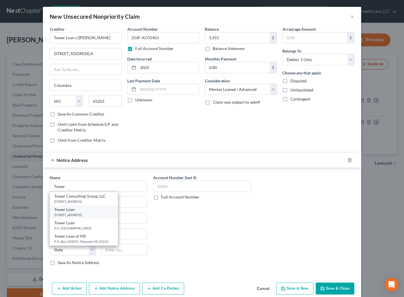
type input "39292"
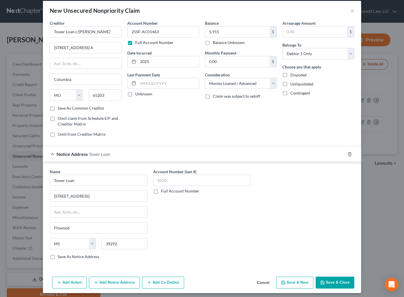
scroll to position [8, 0]
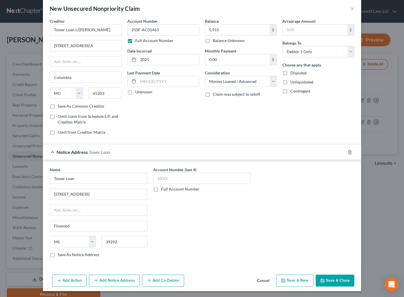
click at [102, 282] on button "Add Notice Address" at bounding box center [114, 280] width 51 height 12
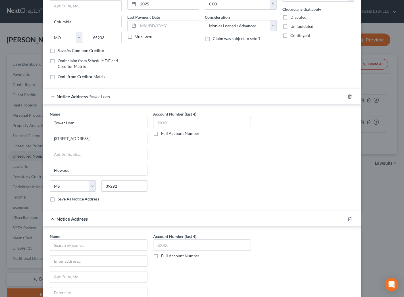
scroll to position [130, 0]
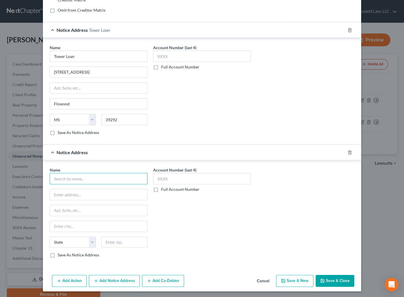
click at [75, 179] on input "text" at bounding box center [99, 178] width 98 height 11
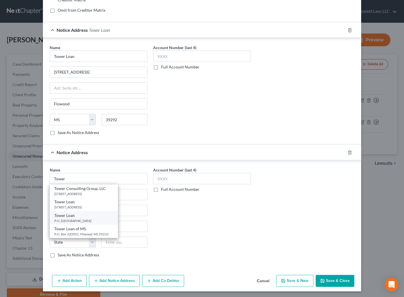
click at [77, 215] on div "Tower Loan" at bounding box center [83, 216] width 59 height 6
type input "Tower Loan"
type input "P.O. Box 320001"
type input "[PERSON_NAME]"
select select "25"
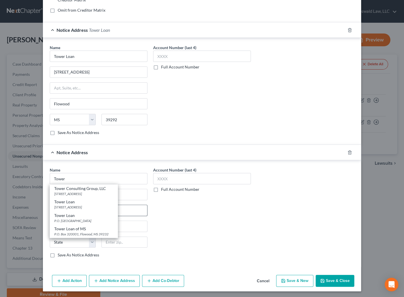
type input "39232"
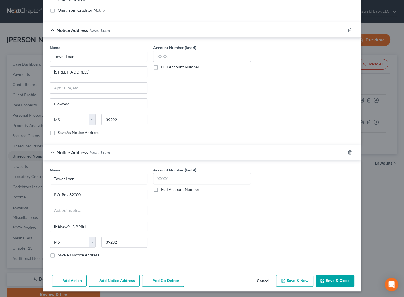
click at [320, 275] on button "Save & Close" at bounding box center [334, 281] width 39 height 12
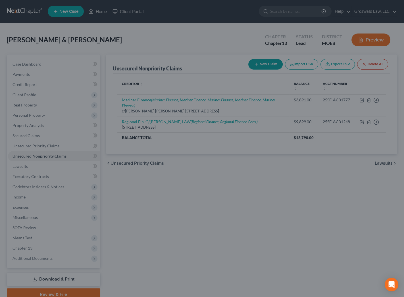
type input "5,915.00"
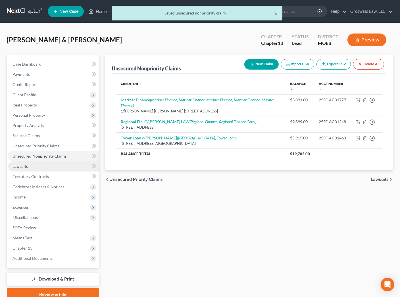
drag, startPoint x: 37, startPoint y: 164, endPoint x: 73, endPoint y: 167, distance: 35.7
click at [37, 164] on link "Lawsuits" at bounding box center [53, 166] width 91 height 10
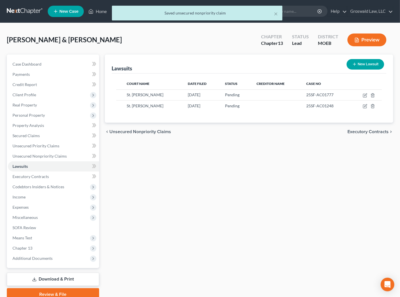
click at [365, 64] on button "New Lawsuit" at bounding box center [364, 64] width 37 height 11
select select "0"
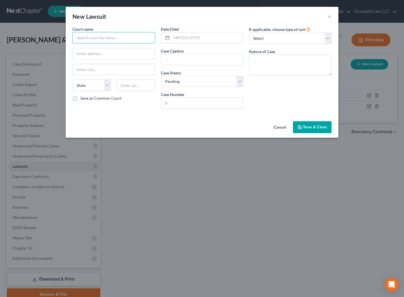
drag, startPoint x: 88, startPoint y: 38, endPoint x: 91, endPoint y: 34, distance: 5.4
click at [88, 37] on input "text" at bounding box center [113, 37] width 83 height 11
drag, startPoint x: 98, startPoint y: 46, endPoint x: 117, endPoint y: 46, distance: 19.3
click at [98, 46] on div "St. [PERSON_NAME]" at bounding box center [106, 48] width 59 height 6
type input "St. [PERSON_NAME]"
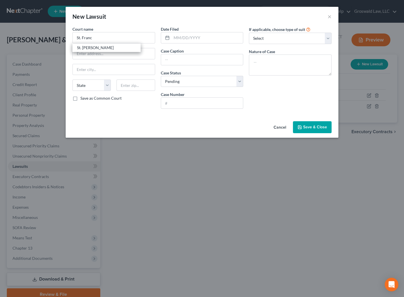
type input "[STREET_ADDRESS][US_STATE]"
type input "[GEOGRAPHIC_DATA]"
select select "26"
type input "63640"
click at [195, 41] on input "text" at bounding box center [207, 37] width 72 height 11
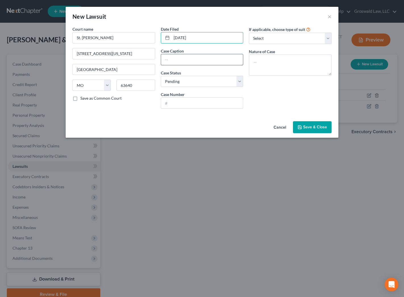
type input "[DATE]"
drag, startPoint x: 177, startPoint y: 61, endPoint x: 163, endPoint y: 63, distance: 13.7
click at [177, 61] on input "text" at bounding box center [202, 59] width 82 height 11
type input "Tower Loan [PERSON_NAME]"
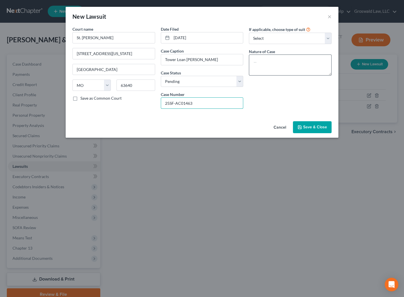
type input "25SF-AC01463"
click at [283, 60] on textarea at bounding box center [290, 64] width 83 height 21
type textarea "petition pursuant to chapter 517 on note"
drag, startPoint x: 320, startPoint y: 127, endPoint x: 4, endPoint y: 144, distance: 316.4
click at [320, 127] on span "Save & Close" at bounding box center [315, 127] width 24 height 5
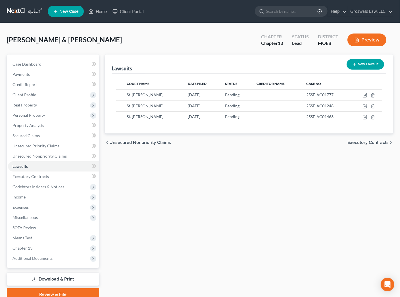
click at [221, 183] on div "Lawsuits New Lawsuit Court Name Date Filed Status Creditor Name Case No St. [PE…" at bounding box center [249, 177] width 294 height 246
drag, startPoint x: 51, startPoint y: 154, endPoint x: 55, endPoint y: 148, distance: 6.7
click at [52, 154] on span "Unsecured Nonpriority Claims" at bounding box center [39, 156] width 54 height 5
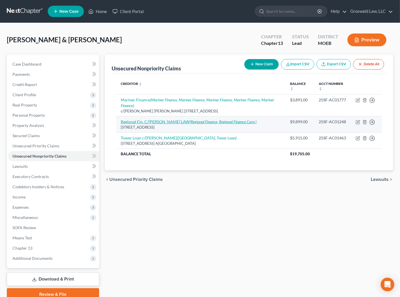
click at [149, 121] on link "Regional Fin. C/[PERSON_NAME] LAW (Regional Finance, Regional Finance Corp.)" at bounding box center [189, 121] width 136 height 5
select select "37"
select select "10"
select select "2"
select select "42"
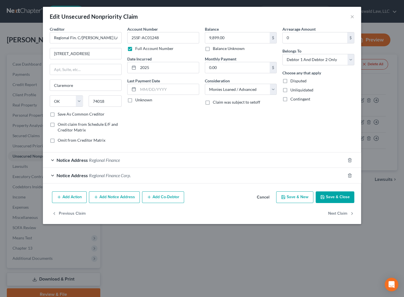
drag, startPoint x: 186, startPoint y: 113, endPoint x: 133, endPoint y: 155, distance: 67.5
click at [186, 113] on div "Account Number 25SF-AC01248 Full Account Number Date Incurred 2025 Last Payment…" at bounding box center [162, 86] width 77 height 121
drag, startPoint x: 117, startPoint y: 162, endPoint x: 120, endPoint y: 163, distance: 3.6
click at [117, 162] on span "Regional Finance" at bounding box center [104, 159] width 31 height 5
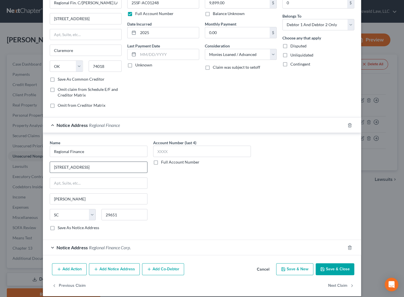
scroll to position [40, 0]
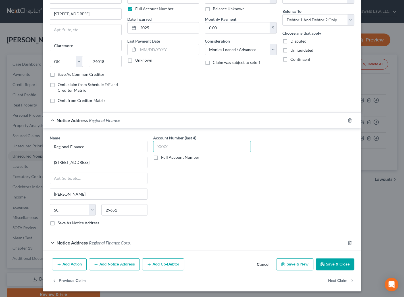
click at [163, 145] on input "text" at bounding box center [202, 146] width 98 height 11
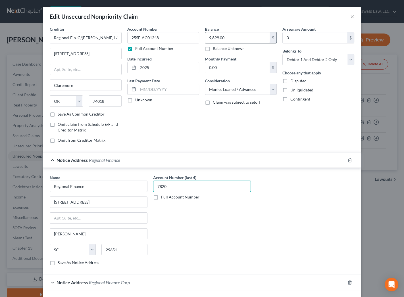
type input "7820"
click at [232, 34] on input "9,899.00" at bounding box center [237, 37] width 64 height 11
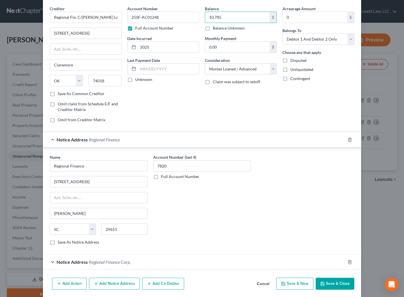
scroll to position [40, 0]
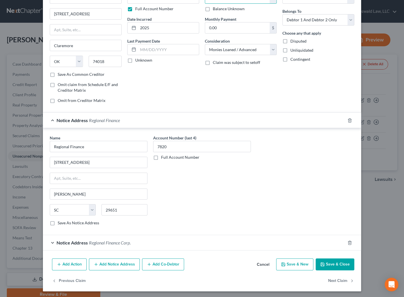
click at [337, 266] on button "Save & Close" at bounding box center [334, 264] width 39 height 12
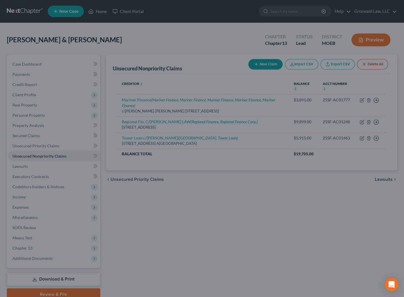
type input "10,785.00"
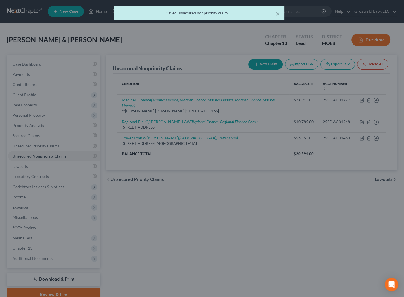
scroll to position [0, 0]
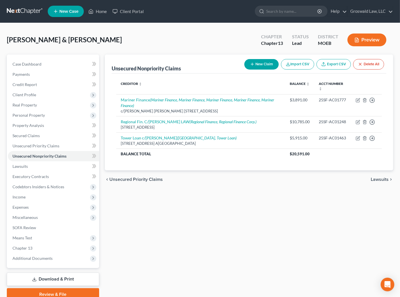
click at [268, 63] on button "New Claim" at bounding box center [261, 64] width 34 height 11
select select "2"
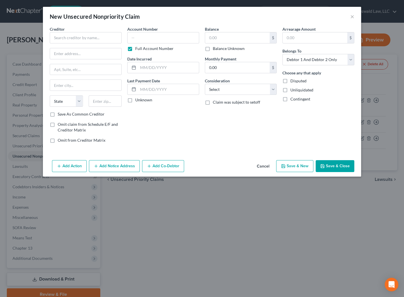
drag, startPoint x: 231, startPoint y: 122, endPoint x: 156, endPoint y: 60, distance: 97.0
click at [230, 120] on div "Balance $ Balance Unknown Balance Undetermined $ Balance Unknown Monthly Paymen…" at bounding box center [240, 86] width 77 height 121
click at [115, 37] on input "text" at bounding box center [86, 37] width 72 height 11
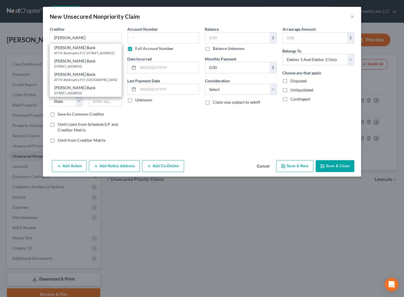
click at [95, 52] on div "ATTN: Bankruptcy P.O. [STREET_ADDRESS]" at bounding box center [85, 53] width 63 height 5
type input "[PERSON_NAME] Bank"
type input "ATTN: Bankruptcy"
type input "P.O. Box 9201"
type input "Old Bethpage"
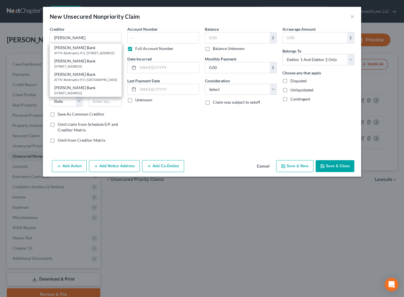
select select "35"
type input "11804"
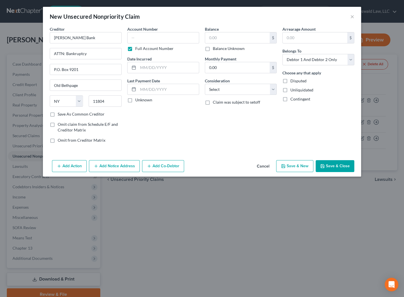
click at [115, 164] on button "Add Notice Address" at bounding box center [114, 166] width 51 height 12
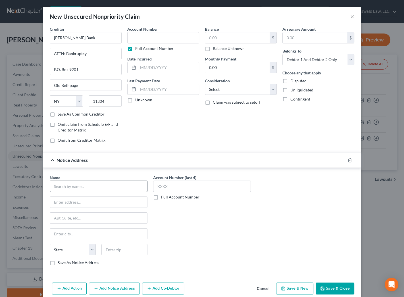
drag, startPoint x: 249, startPoint y: 125, endPoint x: 123, endPoint y: 187, distance: 140.6
click at [247, 127] on div "Balance $ Balance Unknown Balance Undetermined $ Balance Unknown Monthly Paymen…" at bounding box center [240, 86] width 77 height 121
click at [100, 184] on input "text" at bounding box center [99, 186] width 98 height 11
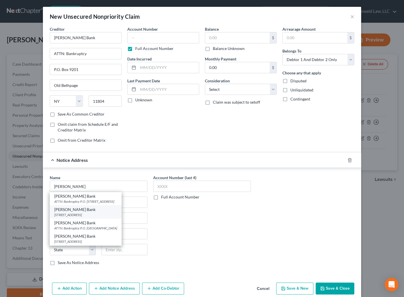
click at [107, 212] on div "[STREET_ADDRESS]" at bounding box center [85, 214] width 63 height 5
type input "[PERSON_NAME] Bank"
type input "10705 S JORDAN GATEWAY"
type input "South Jordan"
select select "46"
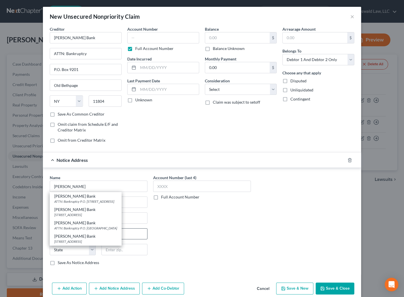
type input "84095"
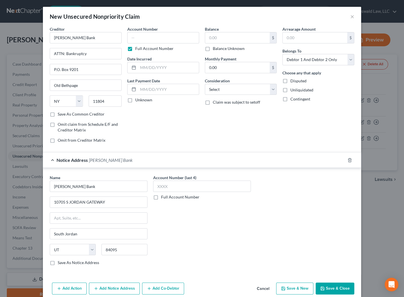
click at [98, 286] on button "Add Notice Address" at bounding box center [114, 288] width 51 height 12
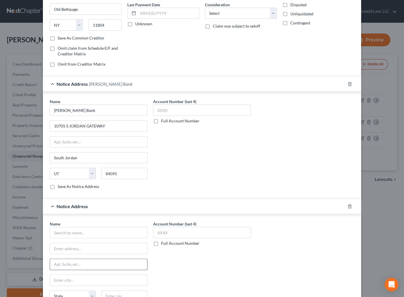
scroll to position [77, 0]
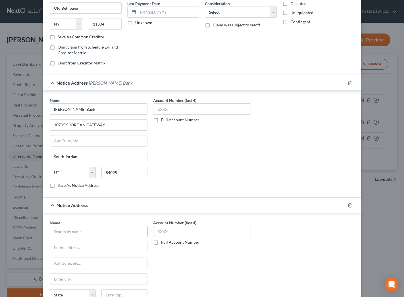
click at [100, 231] on input "text" at bounding box center [99, 231] width 98 height 11
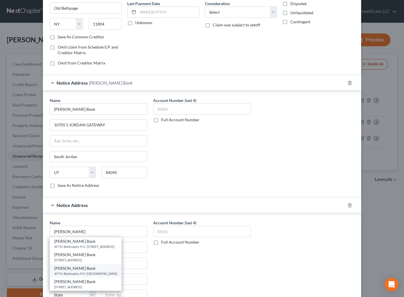
click at [92, 271] on div "ATTN: Bankruptcy P.O. [GEOGRAPHIC_DATA]" at bounding box center [85, 273] width 63 height 5
type input "[PERSON_NAME] Bank"
type input "ATTN: Bankruptcy"
type input "P.O. Box 5000"
type input "[PERSON_NAME]"
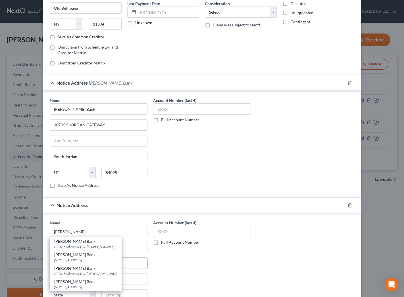
select select "46"
type input "84020"
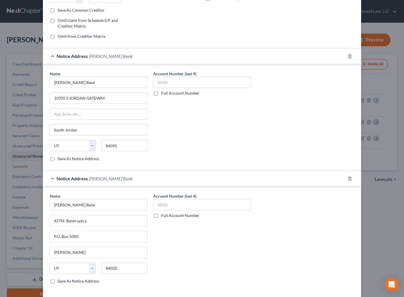
scroll to position [130, 0]
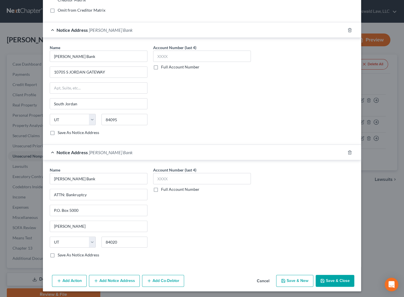
click at [111, 278] on button "Add Notice Address" at bounding box center [114, 281] width 51 height 12
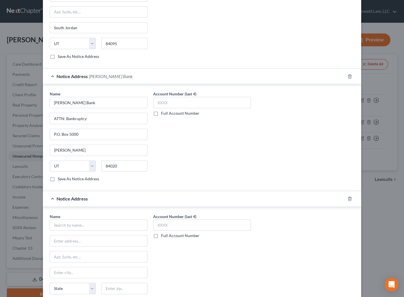
scroll to position [252, 0]
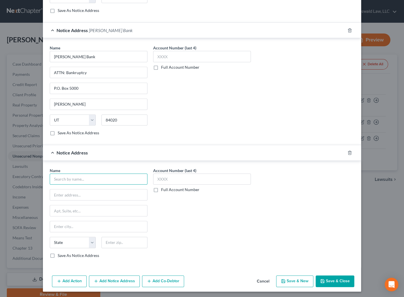
drag, startPoint x: 80, startPoint y: 178, endPoint x: 78, endPoint y: 174, distance: 4.4
click at [79, 177] on input "text" at bounding box center [99, 178] width 98 height 11
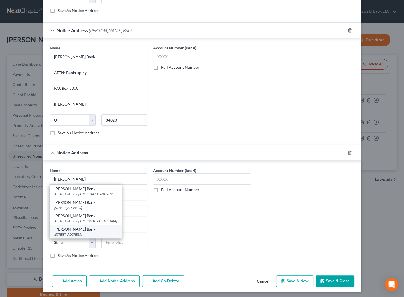
click at [95, 230] on div "[PERSON_NAME] Bank" at bounding box center [85, 229] width 63 height 6
type input "[PERSON_NAME] Bank"
type input "PO Box 660702"
type input "[GEOGRAPHIC_DATA]"
select select "26"
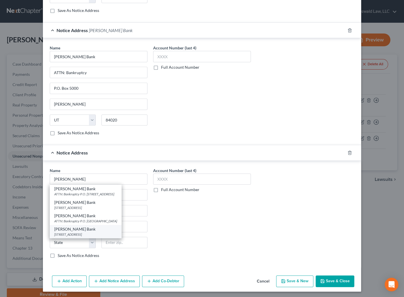
type input "63051"
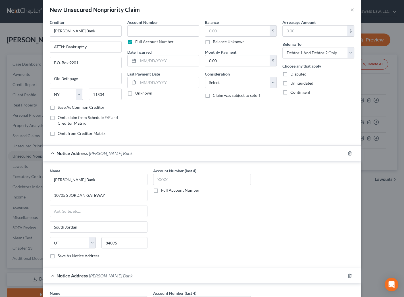
scroll to position [0, 0]
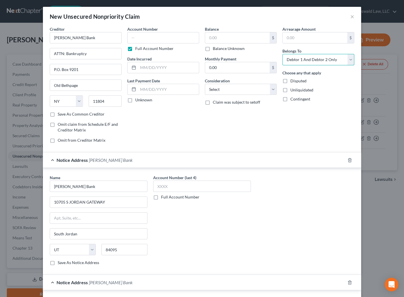
click at [295, 62] on select "Select Debtor 1 Only Debtor 2 Only Debtor 1 And Debtor 2 Only At Least One Of T…" at bounding box center [318, 59] width 72 height 11
select select "1"
click at [282, 54] on select "Select Debtor 1 Only Debtor 2 Only Debtor 1 And Debtor 2 Only At Least One Of T…" at bounding box center [318, 59] width 72 height 11
click at [148, 43] on input "text" at bounding box center [163, 37] width 72 height 11
type input "6491"
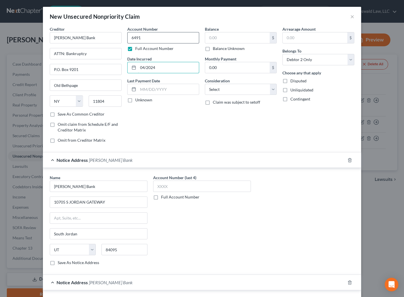
type input "04/2024"
type input "3,284"
select select "2"
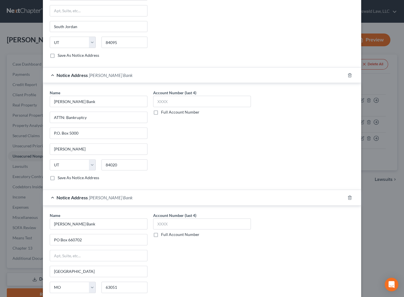
scroll to position [252, 0]
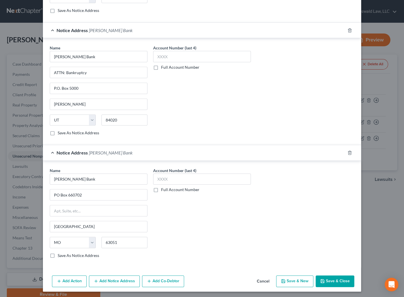
click at [327, 279] on button "Save & Close" at bounding box center [334, 281] width 39 height 12
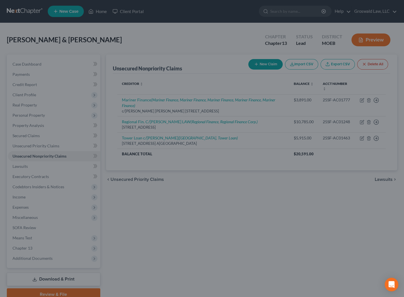
type input "3,284.00"
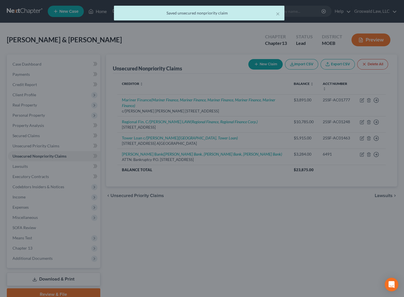
scroll to position [0, 0]
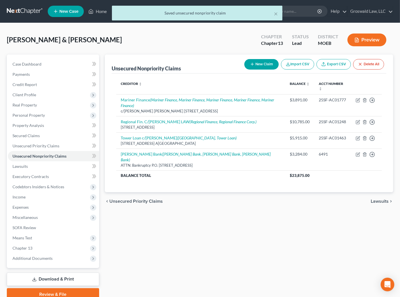
click at [261, 61] on button "New Claim" at bounding box center [261, 64] width 34 height 11
select select "2"
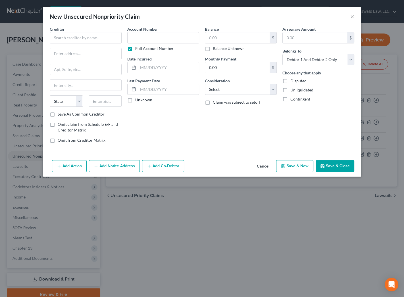
drag, startPoint x: 212, startPoint y: 119, endPoint x: 205, endPoint y: 115, distance: 8.6
click at [212, 119] on div "Balance $ Balance Unknown Balance Undetermined $ Balance Unknown Monthly Paymen…" at bounding box center [240, 86] width 77 height 121
click at [70, 35] on input "text" at bounding box center [86, 37] width 72 height 11
click at [82, 65] on div "[STREET_ADDRESS]" at bounding box center [83, 66] width 59 height 5
type input "Republic Finance"
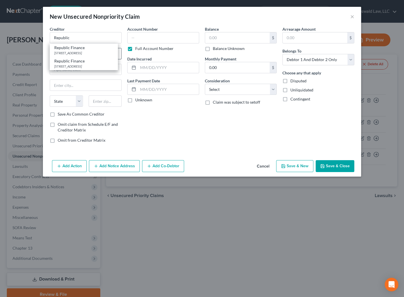
type input "[STREET_ADDRESS]"
type input "Baton Rouge"
select select "19"
type input "70809"
click at [104, 165] on button "Add Notice Address" at bounding box center [114, 166] width 51 height 12
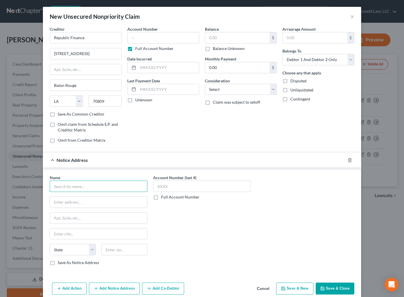
click at [85, 183] on input "text" at bounding box center [99, 186] width 98 height 11
drag, startPoint x: 89, startPoint y: 199, endPoint x: 99, endPoint y: 191, distance: 12.9
click at [90, 199] on div "[STREET_ADDRESS]" at bounding box center [83, 201] width 59 height 5
type input "Republic Finance"
type input "[STREET_ADDRESS]"
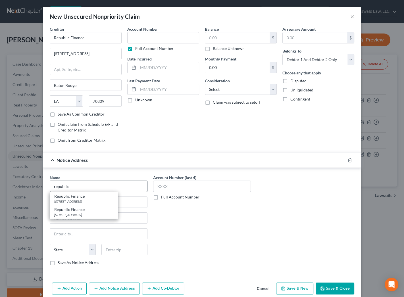
type input "Saint Louis"
select select "26"
type input "63130"
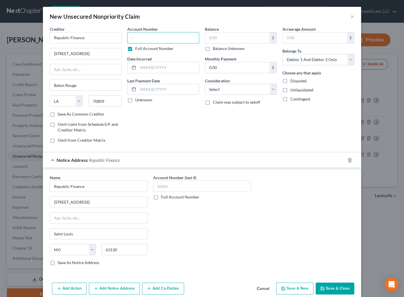
click at [161, 39] on input "text" at bounding box center [163, 37] width 72 height 11
type input "0"
type input "3017"
type input "12/2023"
type input "2,990"
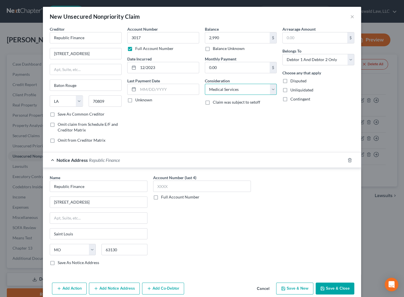
select select "10"
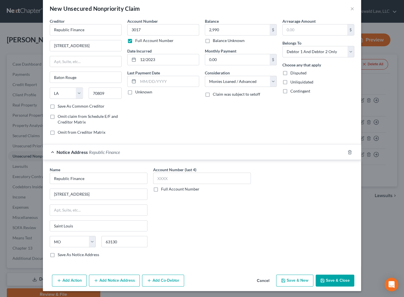
click at [294, 279] on button "Save & New" at bounding box center [294, 280] width 37 height 12
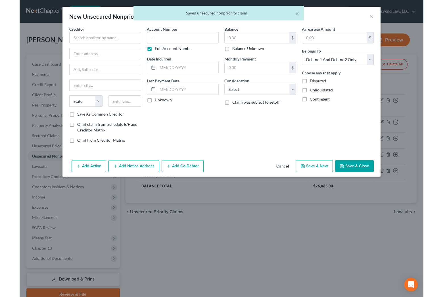
scroll to position [0, 0]
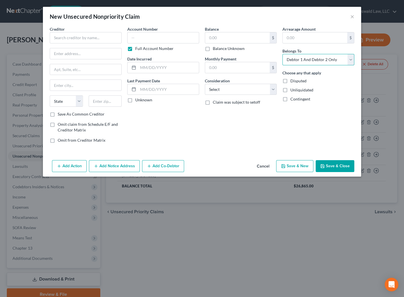
click at [304, 62] on select "Select Debtor 1 Only Debtor 2 Only Debtor 1 And Debtor 2 Only At Least One Of T…" at bounding box center [318, 59] width 72 height 11
select select "0"
click at [282, 54] on select "Select Debtor 1 Only Debtor 2 Only Debtor 1 And Debtor 2 Only At Least One Of T…" at bounding box center [318, 59] width 72 height 11
click at [73, 38] on input "text" at bounding box center [86, 37] width 72 height 11
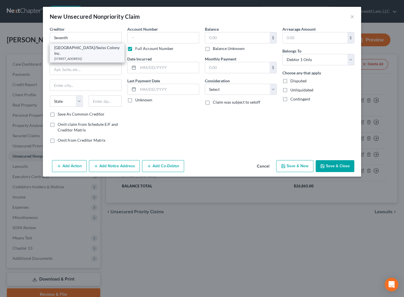
drag, startPoint x: 76, startPoint y: 54, endPoint x: 38, endPoint y: 77, distance: 44.3
click at [76, 56] on div "[STREET_ADDRESS]" at bounding box center [87, 58] width 66 height 5
type input "[GEOGRAPHIC_DATA]/Swiss Colony Inc."
type input "[STREET_ADDRESS]"
type input "Monroe"
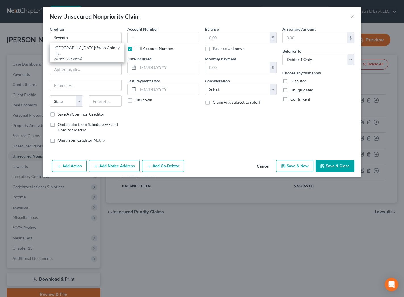
select select "52"
type input "53566"
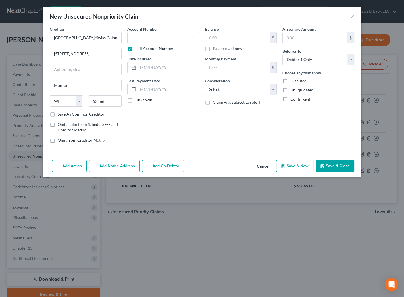
click at [219, 119] on div "Balance $ Balance Unknown Balance Undetermined $ Balance Unknown Monthly Paymen…" at bounding box center [240, 86] width 77 height 121
click at [197, 139] on div "Account Number Full Account Number Date Incurred Last Payment Date Unknown" at bounding box center [162, 86] width 77 height 121
click at [146, 38] on input "text" at bounding box center [163, 37] width 72 height 11
type input "2570"
type input "11/2019"
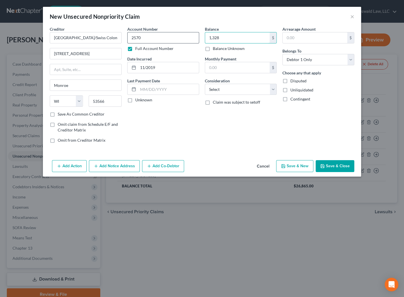
type input "1,328"
select select "2"
click at [294, 168] on button "Save & New" at bounding box center [294, 166] width 37 height 12
select select "2"
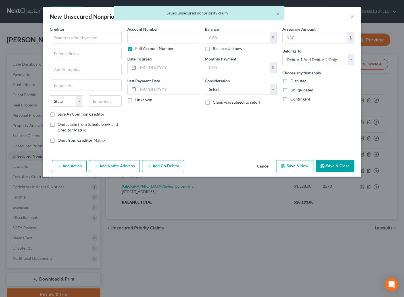
click at [208, 138] on div "Balance $ Balance Unknown Balance Undetermined $ Balance Unknown Monthly Paymen…" at bounding box center [240, 86] width 77 height 121
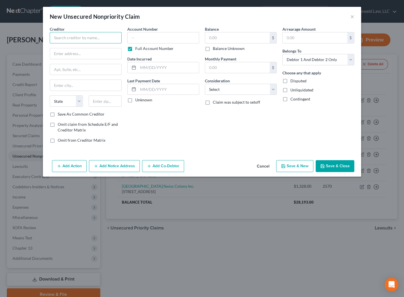
click at [76, 34] on input "text" at bounding box center [86, 37] width 72 height 11
paste input "UMB Financial Corporatio"
type input "UMB Financial Corporation"
drag, startPoint x: 221, startPoint y: 140, endPoint x: 101, endPoint y: 95, distance: 128.4
click at [221, 139] on div "Balance $ Balance Unknown Balance Undetermined $ Balance Unknown Monthly Paymen…" at bounding box center [240, 86] width 77 height 121
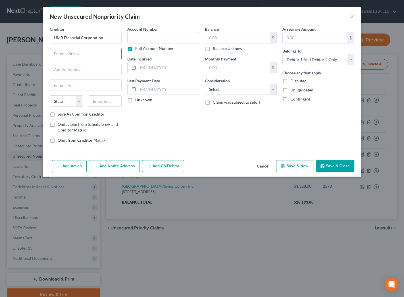
click at [84, 56] on input "text" at bounding box center [85, 53] width 71 height 11
paste input "[STREET_ADDRESS]"
type input "[STREET_ADDRESS]"
drag, startPoint x: 266, startPoint y: 141, endPoint x: 177, endPoint y: 126, distance: 89.6
click at [266, 141] on div "Balance $ Balance Unknown Balance Undetermined $ Balance Unknown Monthly Paymen…" at bounding box center [240, 86] width 77 height 121
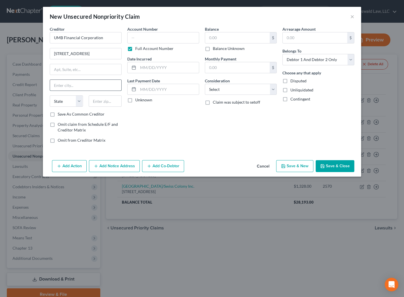
click at [70, 85] on input "text" at bounding box center [85, 85] width 71 height 11
click at [78, 93] on div "Creditor * UMB Financial Corporation [GEOGRAPHIC_DATA][US_STATE] AZ CA CO CT DE…" at bounding box center [86, 68] width 72 height 85
click at [78, 87] on input "text" at bounding box center [85, 85] width 71 height 11
paste input "64106"
click at [173, 35] on input "text" at bounding box center [163, 37] width 72 height 11
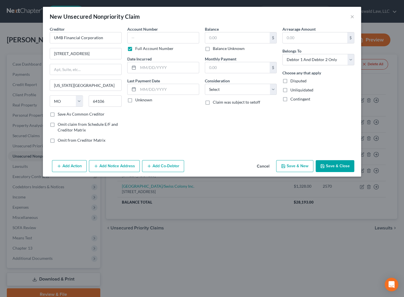
click at [204, 133] on div "Balance $ Balance Unknown Balance Undetermined $ Balance Unknown Monthly Paymen…" at bounding box center [240, 86] width 77 height 121
click at [167, 39] on input "text" at bounding box center [163, 37] width 72 height 11
click at [304, 62] on select "Select Debtor 1 Only Debtor 2 Only Debtor 1 And Debtor 2 Only At Least One Of T…" at bounding box center [318, 59] width 72 height 11
click at [282, 54] on select "Select Debtor 1 Only Debtor 2 Only Debtor 1 And Debtor 2 Only At Least One Of T…" at bounding box center [318, 59] width 72 height 11
drag, startPoint x: 72, startPoint y: 114, endPoint x: 65, endPoint y: 113, distance: 6.9
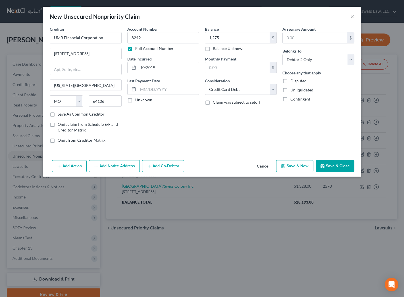
click at [72, 114] on label "Save As Common Creditor" at bounding box center [81, 114] width 47 height 6
click at [64, 114] on input "Save As Common Creditor" at bounding box center [62, 113] width 4 height 4
drag, startPoint x: 196, startPoint y: 141, endPoint x: 125, endPoint y: 67, distance: 102.8
click at [196, 137] on div "Account Number 8249 Full Account Number Date Incurred 10/2019 Last Payment Date…" at bounding box center [162, 86] width 77 height 121
drag, startPoint x: 107, startPoint y: 40, endPoint x: -31, endPoint y: 36, distance: 137.7
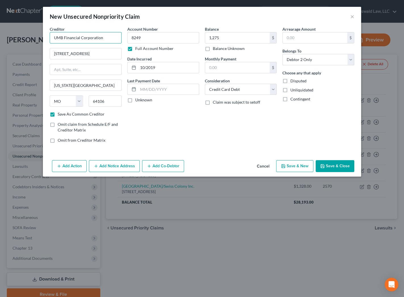
click at [0, 36] on html "Home New Case Client Portal Groswald Law, LLC [PERSON_NAME][EMAIL_ADDRESS][DOMA…" at bounding box center [202, 169] width 404 height 338
click at [122, 166] on button "Add Notice Address" at bounding box center [114, 166] width 51 height 12
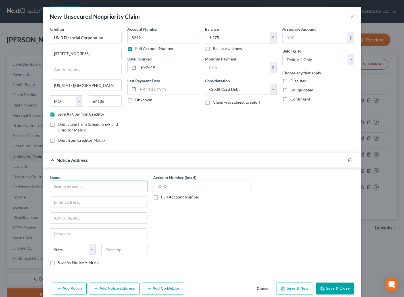
drag, startPoint x: 106, startPoint y: 184, endPoint x: 80, endPoint y: 190, distance: 25.8
click at [105, 184] on input "text" at bounding box center [99, 186] width 98 height 11
paste input "UMB Financial Corporation"
drag, startPoint x: 192, startPoint y: 229, endPoint x: 130, endPoint y: 215, distance: 63.5
click at [192, 229] on div "Account Number (last 4) Full Account Number" at bounding box center [201, 222] width 103 height 95
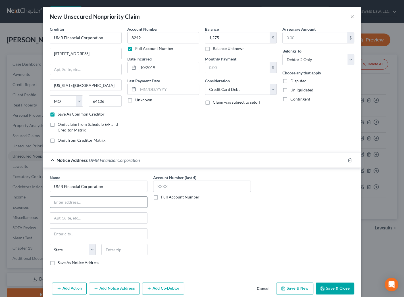
drag, startPoint x: 105, startPoint y: 202, endPoint x: 102, endPoint y: 199, distance: 4.0
click at [105, 202] on input "text" at bounding box center [98, 202] width 97 height 11
paste input "419734"
drag, startPoint x: 210, startPoint y: 225, endPoint x: 156, endPoint y: 224, distance: 54.5
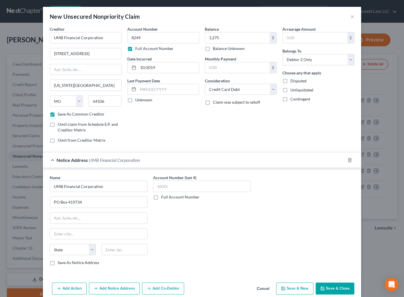
click at [207, 225] on div "Account Number (last 4) Full Account Number" at bounding box center [201, 222] width 103 height 95
click at [126, 246] on input "text" at bounding box center [124, 249] width 46 height 11
paste input "64141"
click at [79, 263] on label "Save As Notice Address" at bounding box center [78, 263] width 41 height 6
click at [64, 263] on input "Save As Notice Address" at bounding box center [62, 262] width 4 height 4
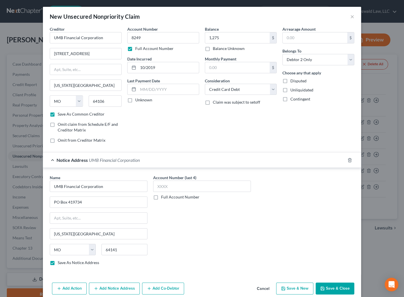
click at [328, 282] on button "Save & Close" at bounding box center [334, 288] width 39 height 12
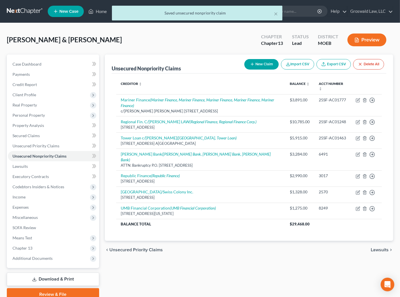
click at [269, 62] on button "New Claim" at bounding box center [261, 64] width 34 height 11
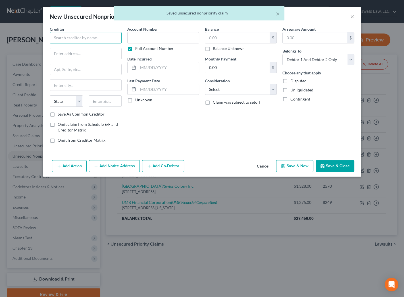
click at [97, 33] on input "text" at bounding box center [86, 37] width 72 height 11
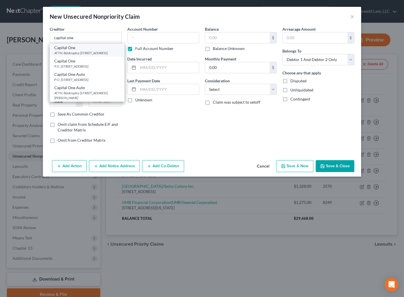
click at [97, 48] on div "Capital One" at bounding box center [87, 48] width 66 height 6
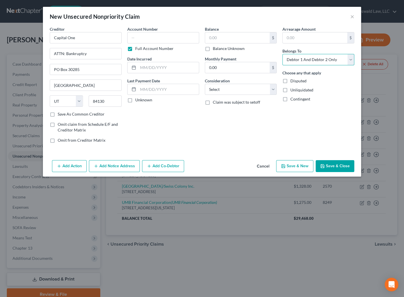
drag, startPoint x: 297, startPoint y: 59, endPoint x: 298, endPoint y: 64, distance: 4.9
click at [297, 59] on select "Select Debtor 1 Only Debtor 2 Only Debtor 1 And Debtor 2 Only At Least One Of T…" at bounding box center [318, 59] width 72 height 11
click at [282, 54] on select "Select Debtor 1 Only Debtor 2 Only Debtor 1 And Debtor 2 Only At Least One Of T…" at bounding box center [318, 59] width 72 height 11
click at [132, 165] on button "Add Notice Address" at bounding box center [114, 166] width 51 height 12
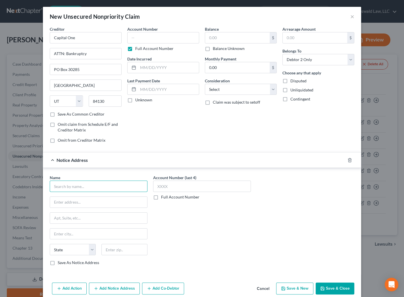
click at [85, 186] on input "text" at bounding box center [99, 186] width 98 height 11
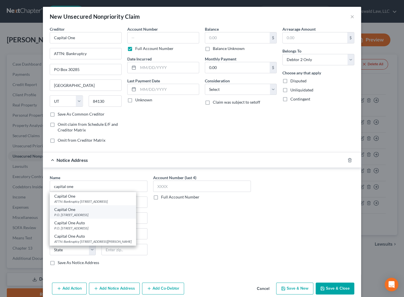
click at [80, 214] on div "P.O. [STREET_ADDRESS]" at bounding box center [92, 214] width 77 height 5
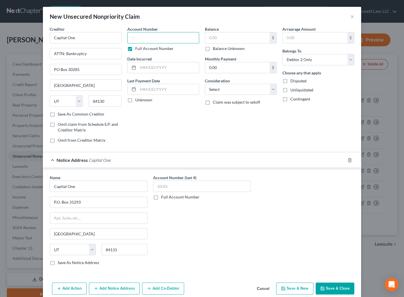
drag, startPoint x: 137, startPoint y: 37, endPoint x: 140, endPoint y: 36, distance: 2.9
click at [138, 37] on input "text" at bounding box center [163, 37] width 72 height 11
click at [173, 66] on input "text" at bounding box center [168, 67] width 61 height 11
click at [282, 285] on button "Save & New" at bounding box center [294, 288] width 37 height 12
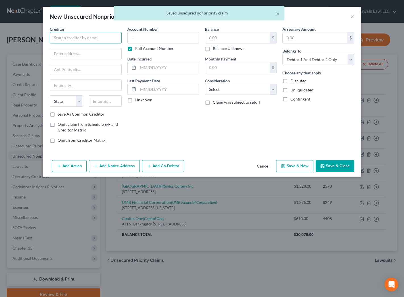
click at [74, 37] on input "text" at bounding box center [86, 37] width 72 height 11
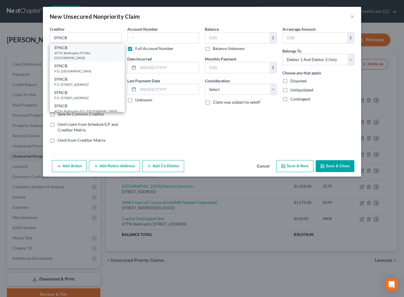
click at [72, 53] on div "ATTN: Bankruptcy PO Box [GEOGRAPHIC_DATA]" at bounding box center [87, 56] width 66 height 10
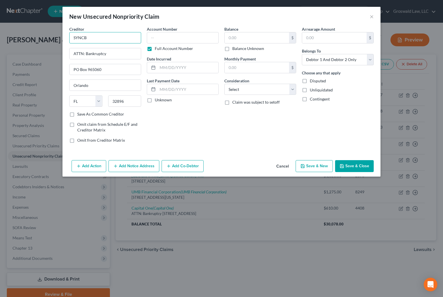
click at [111, 41] on input "SYNCB" at bounding box center [105, 37] width 72 height 11
click at [136, 164] on button "Add Notice Address" at bounding box center [133, 166] width 51 height 12
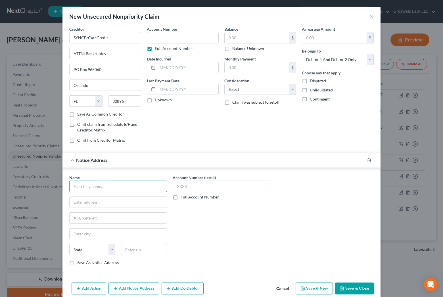
drag, startPoint x: 108, startPoint y: 187, endPoint x: 85, endPoint y: 189, distance: 23.6
click at [108, 187] on input "text" at bounding box center [118, 186] width 98 height 11
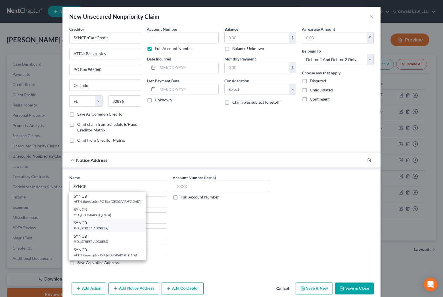
click at [120, 226] on div "P.O. [STREET_ADDRESS]" at bounding box center [107, 228] width 67 height 5
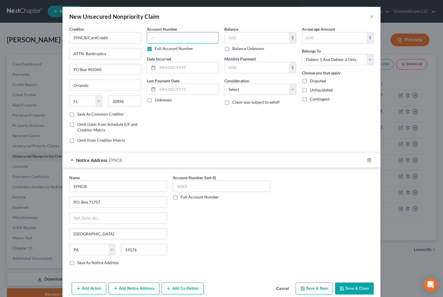
click at [197, 34] on input "text" at bounding box center [183, 37] width 72 height 11
click at [358, 284] on button "Save & Close" at bounding box center [354, 288] width 39 height 12
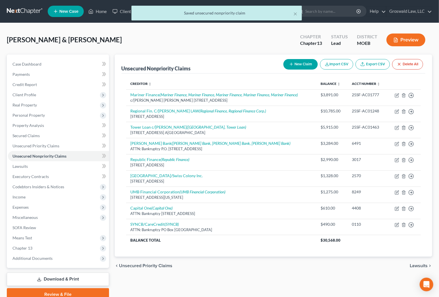
click at [299, 64] on button "New Claim" at bounding box center [300, 64] width 34 height 11
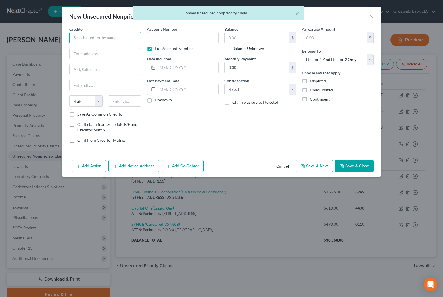
drag, startPoint x: 92, startPoint y: 40, endPoint x: 97, endPoint y: 30, distance: 11.0
click at [92, 38] on input "text" at bounding box center [105, 37] width 72 height 11
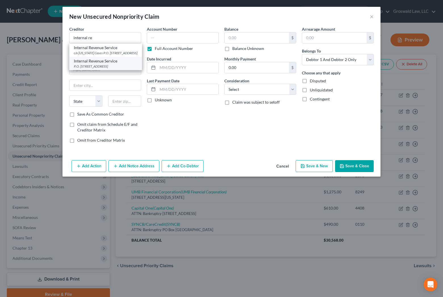
click at [104, 64] on div "Internal Revenue Service" at bounding box center [106, 61] width 64 height 6
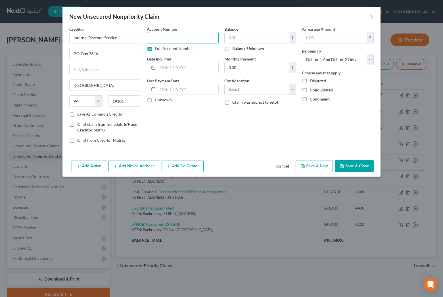
click at [175, 39] on input "text" at bounding box center [183, 37] width 72 height 11
click at [240, 90] on select "Select Cable / Satellite Services Collection Agency Credit Card Debt Debt Couns…" at bounding box center [260, 89] width 72 height 11
click at [224, 84] on select "Select Cable / Satellite Services Collection Agency Credit Card Debt Debt Couns…" at bounding box center [260, 89] width 72 height 11
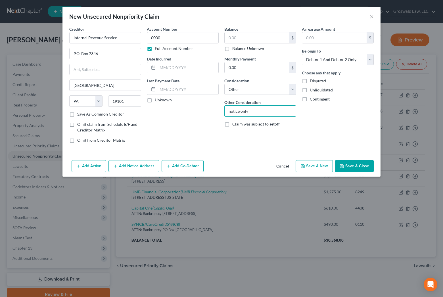
click at [318, 167] on button "Save & New" at bounding box center [313, 166] width 37 height 12
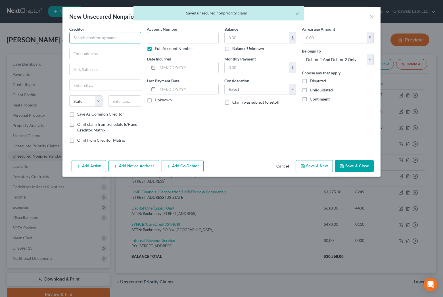
drag, startPoint x: 106, startPoint y: 41, endPoint x: 104, endPoint y: 37, distance: 4.0
click at [104, 38] on input "text" at bounding box center [105, 37] width 72 height 11
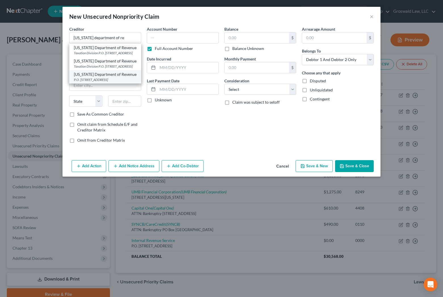
click at [94, 77] on div "[US_STATE] Department of Revenue" at bounding box center [105, 75] width 63 height 6
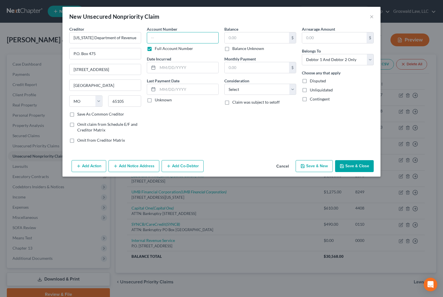
click at [167, 39] on input "text" at bounding box center [183, 37] width 72 height 11
click at [276, 90] on select "Select Cable / Satellite Services Collection Agency Credit Card Debt Debt Couns…" at bounding box center [260, 89] width 72 height 11
click at [224, 84] on select "Select Cable / Satellite Services Collection Agency Credit Card Debt Debt Couns…" at bounding box center [260, 89] width 72 height 11
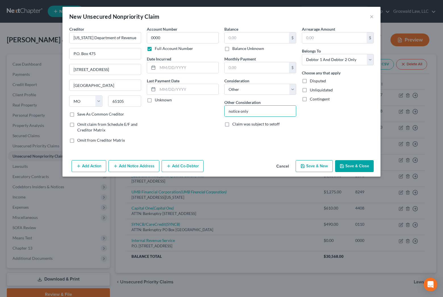
click at [139, 165] on button "Add Notice Address" at bounding box center [133, 166] width 51 height 12
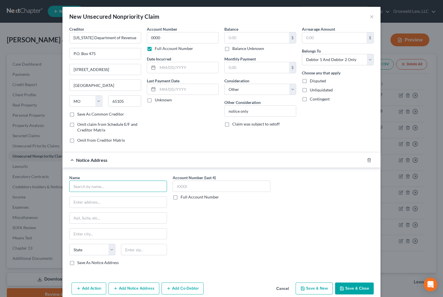
click at [117, 183] on input "text" at bounding box center [118, 186] width 98 height 11
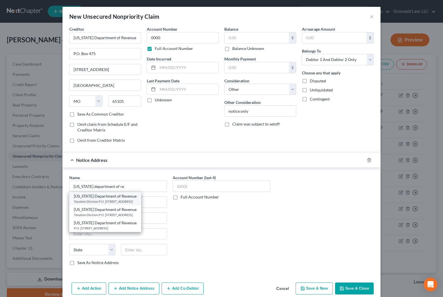
click at [120, 199] on div "Taxation Division P.O. [STREET_ADDRESS]" at bounding box center [105, 201] width 63 height 5
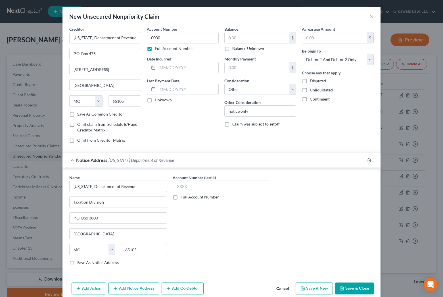
drag, startPoint x: 353, startPoint y: 284, endPoint x: 165, endPoint y: 154, distance: 228.5
click at [353, 284] on button "Save & Close" at bounding box center [354, 288] width 39 height 12
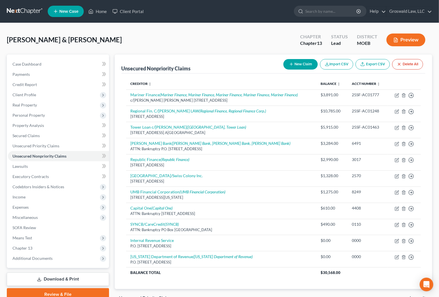
drag, startPoint x: 232, startPoint y: 42, endPoint x: 141, endPoint y: 74, distance: 96.0
click at [231, 42] on div "[PERSON_NAME] & [PERSON_NAME] Upgraded Chapter Chapter 13 Status Lead District …" at bounding box center [219, 42] width 425 height 25
click at [38, 136] on span "Secured Claims" at bounding box center [25, 135] width 27 height 5
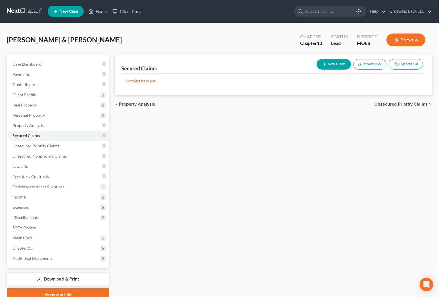
click at [337, 61] on button "New Claim" at bounding box center [333, 64] width 34 height 11
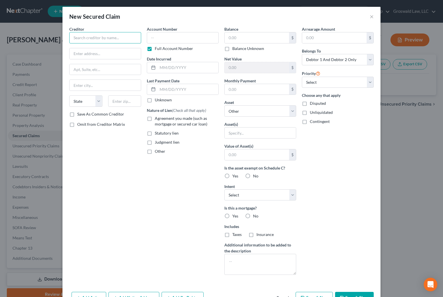
click at [116, 35] on input "text" at bounding box center [105, 37] width 72 height 11
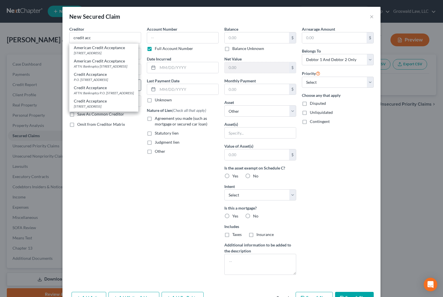
drag, startPoint x: 101, startPoint y: 84, endPoint x: 95, endPoint y: 84, distance: 6.0
click at [101, 82] on div "P.O. [STREET_ADDRESS]" at bounding box center [104, 79] width 60 height 5
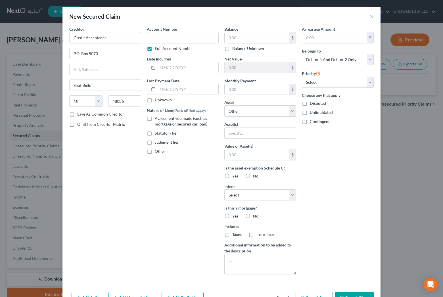
drag, startPoint x: 164, startPoint y: 203, endPoint x: 156, endPoint y: 208, distance: 9.2
click at [164, 203] on div "Account Number Full Account Number Date Incurred Last Payment Date Unknown Natu…" at bounding box center [182, 152] width 77 height 253
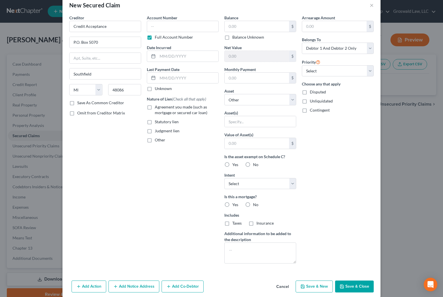
scroll to position [17, 0]
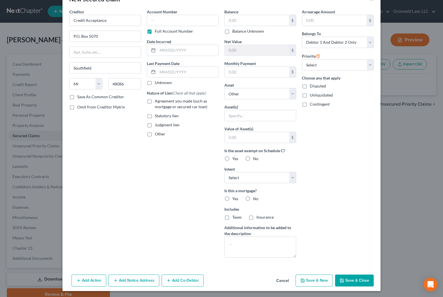
click at [130, 280] on button "Add Notice Address" at bounding box center [133, 280] width 51 height 12
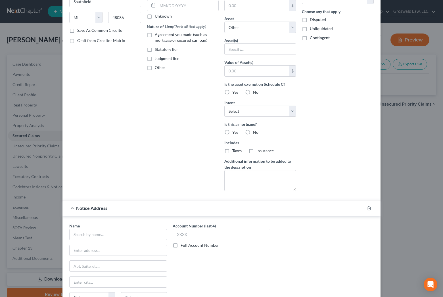
scroll to position [95, 0]
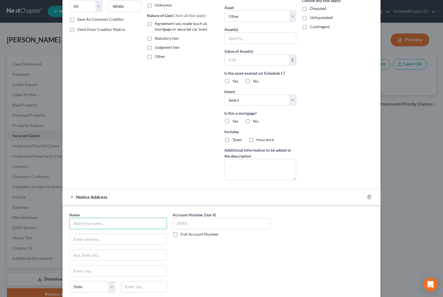
click at [125, 222] on input "text" at bounding box center [118, 223] width 98 height 11
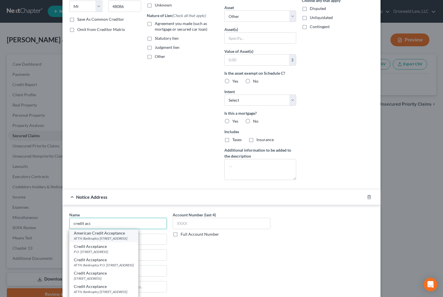
scroll to position [26, 0]
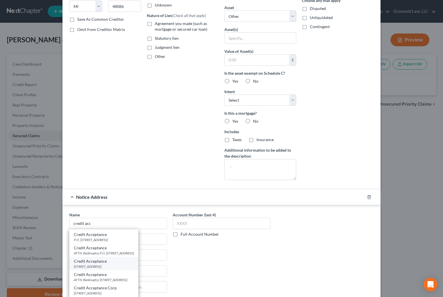
click at [113, 259] on div "Credit Acceptance" at bounding box center [104, 261] width 60 height 6
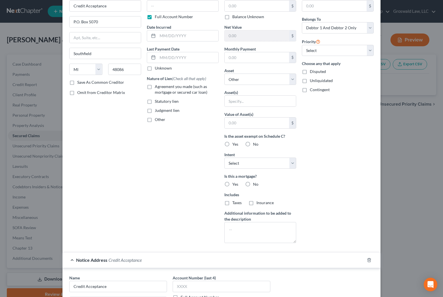
scroll to position [0, 0]
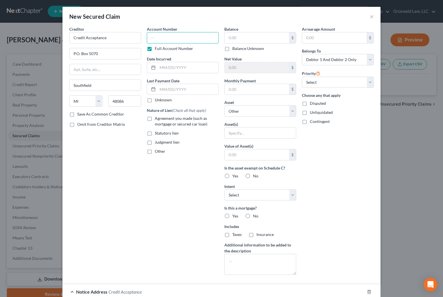
click at [158, 41] on input "text" at bounding box center [183, 37] width 72 height 11
click at [170, 121] on label "Agreement you made (such as mortgage or secured car loan)" at bounding box center [187, 121] width 64 height 11
click at [161, 119] on input "Agreement you made (such as mortgage or secured car loan)" at bounding box center [159, 118] width 4 height 4
click at [248, 36] on input "text" at bounding box center [257, 37] width 64 height 11
click at [253, 114] on select "Select Other Multiple Assets [STREET_ADDRESS][PERSON_NAME] - $0.0 x - $300.0 Be…" at bounding box center [260, 110] width 72 height 11
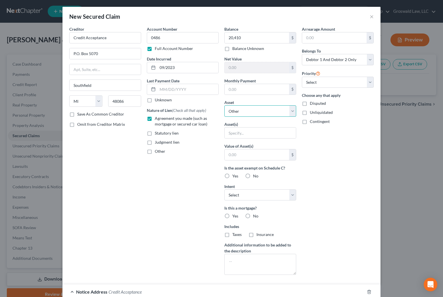
click at [253, 114] on select "Select Other Multiple Assets [STREET_ADDRESS][PERSON_NAME] - $0.0 x - $300.0 Be…" at bounding box center [260, 110] width 72 height 11
drag, startPoint x: 313, startPoint y: 60, endPoint x: 312, endPoint y: 64, distance: 3.7
click at [313, 60] on select "Select Debtor 1 Only Debtor 2 Only Debtor 1 And Debtor 2 Only At Least One Of T…" at bounding box center [338, 59] width 72 height 11
click at [302, 54] on select "Select Debtor 1 Only Debtor 2 Only Debtor 1 And Debtor 2 Only At Least One Of T…" at bounding box center [338, 59] width 72 height 11
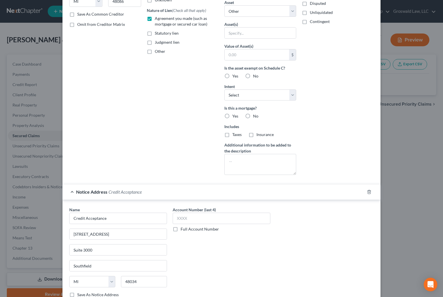
scroll to position [139, 0]
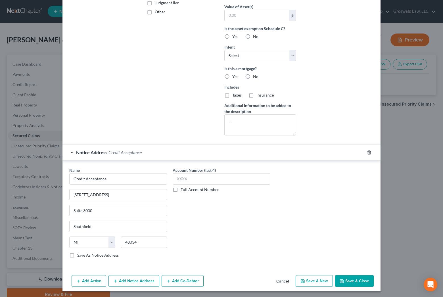
click at [349, 276] on button "Save & Close" at bounding box center [354, 281] width 39 height 12
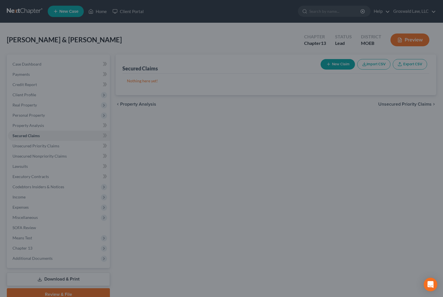
scroll to position [77, 0]
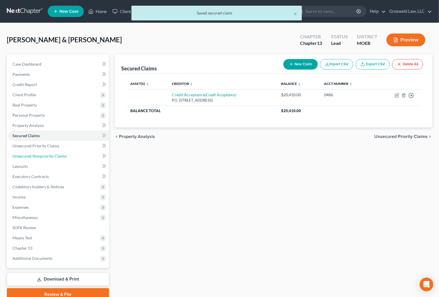
drag, startPoint x: 51, startPoint y: 157, endPoint x: 4, endPoint y: 165, distance: 47.0
click at [51, 157] on span "Unsecured Nonpriority Claims" at bounding box center [39, 156] width 54 height 5
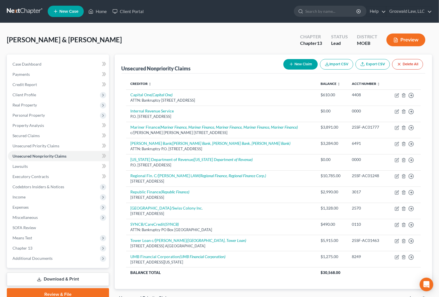
click at [207, 277] on div "Creditor expand_more expand_less unfold_more Balance expand_more expand_less un…" at bounding box center [273, 182] width 304 height 216
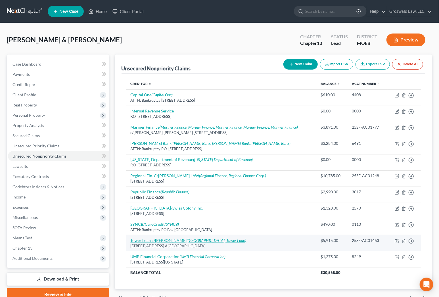
click at [156, 239] on link "Tower Loan c/[PERSON_NAME] ([GEOGRAPHIC_DATA], Tower Loan)" at bounding box center [189, 240] width 116 height 5
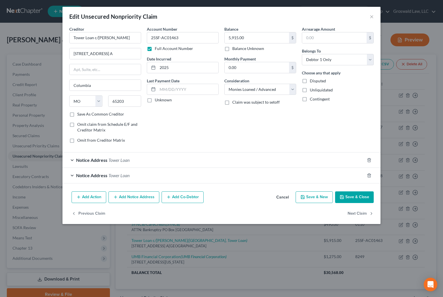
click at [127, 158] on span "Tower Loan" at bounding box center [118, 159] width 21 height 5
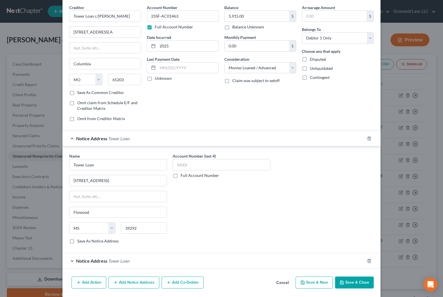
scroll to position [40, 0]
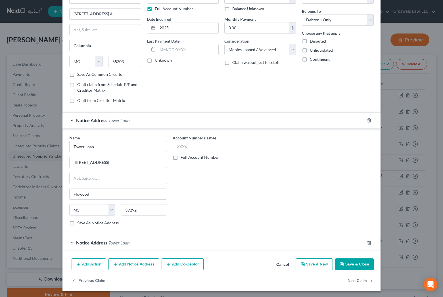
click at [122, 242] on span "Tower Loan" at bounding box center [118, 242] width 21 height 5
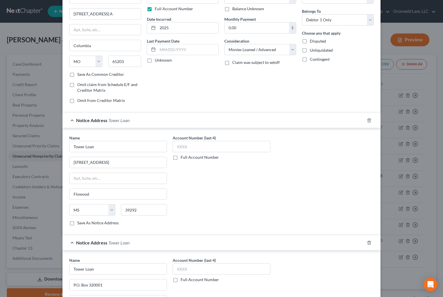
scroll to position [146, 0]
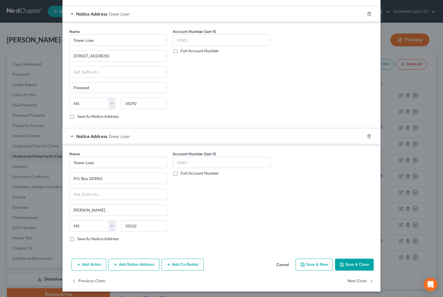
click at [347, 264] on button "Save & Close" at bounding box center [354, 265] width 39 height 12
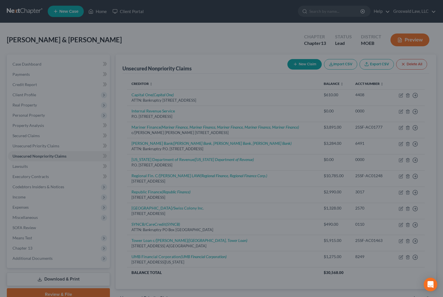
scroll to position [0, 0]
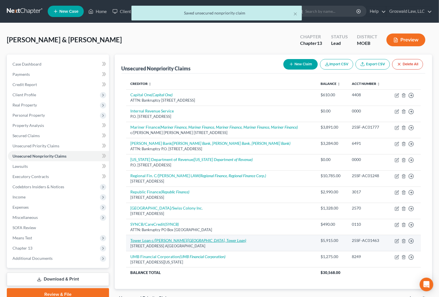
click at [144, 238] on link "Tower Loan c/[PERSON_NAME] ([GEOGRAPHIC_DATA], Tower Loan)" at bounding box center [189, 240] width 116 height 5
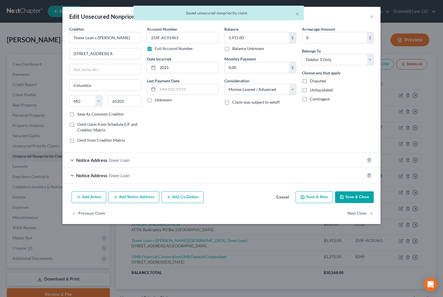
click at [122, 174] on span "Tower Loan" at bounding box center [118, 175] width 21 height 5
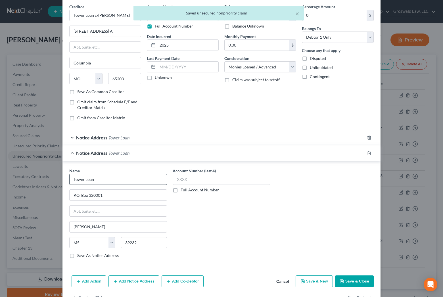
scroll to position [40, 0]
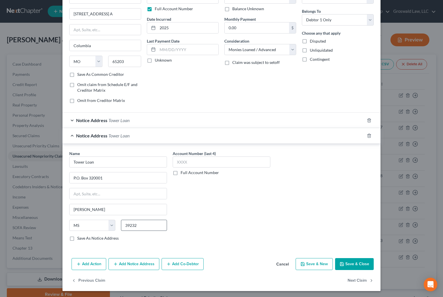
drag, startPoint x: 186, startPoint y: 230, endPoint x: 150, endPoint y: 230, distance: 36.1
click at [186, 230] on div "Account Number (last 4) Full Account Number" at bounding box center [221, 197] width 103 height 95
click at [130, 225] on input "39232" at bounding box center [144, 225] width 46 height 11
click at [359, 263] on button "Save & Close" at bounding box center [354, 264] width 39 height 12
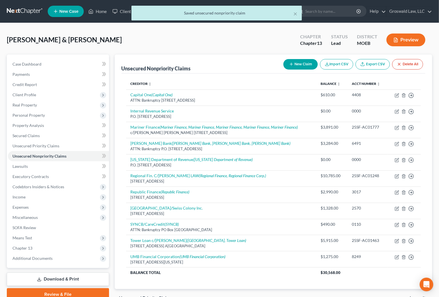
click at [227, 281] on div "Creditor expand_more expand_less unfold_more Balance expand_more expand_less un…" at bounding box center [273, 182] width 304 height 216
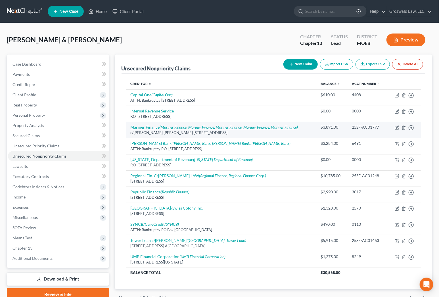
click at [154, 126] on link "Mariner Finance (Mariner Finance, Mariner Finance, Mariner Finance, Mariner Fin…" at bounding box center [214, 127] width 167 height 5
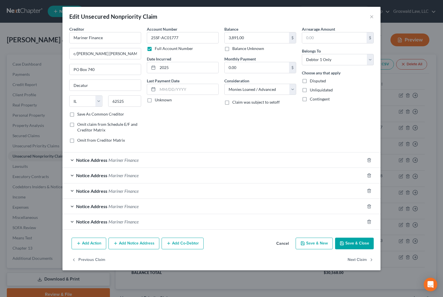
click at [113, 160] on span "Mariner Finance" at bounding box center [123, 159] width 30 height 5
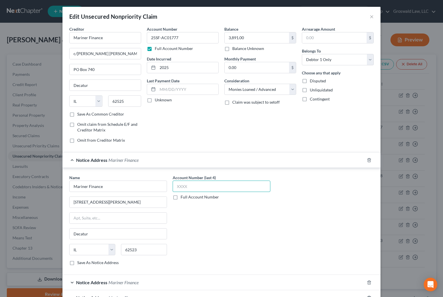
click at [196, 184] on input "text" at bounding box center [222, 186] width 98 height 11
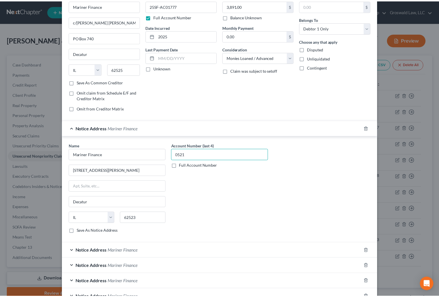
scroll to position [86, 0]
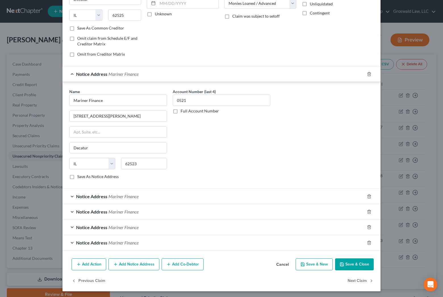
click at [343, 261] on button "Save & Close" at bounding box center [354, 264] width 39 height 12
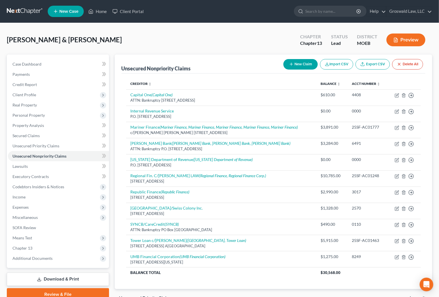
click at [298, 63] on button "New Claim" at bounding box center [300, 64] width 34 height 11
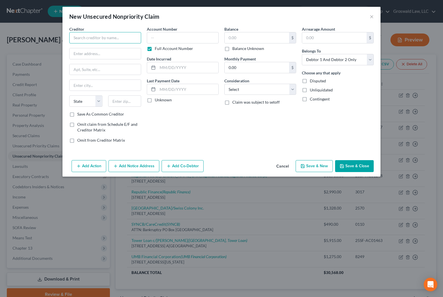
click at [74, 38] on input "text" at bounding box center [105, 37] width 72 height 11
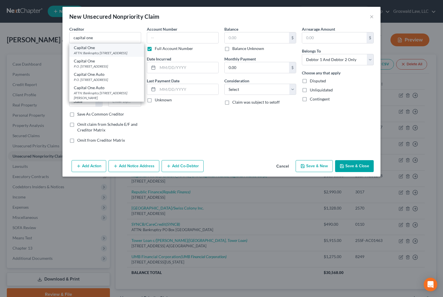
click at [91, 51] on div "ATTN: Bankruptcy [STREET_ADDRESS]" at bounding box center [107, 53] width 66 height 5
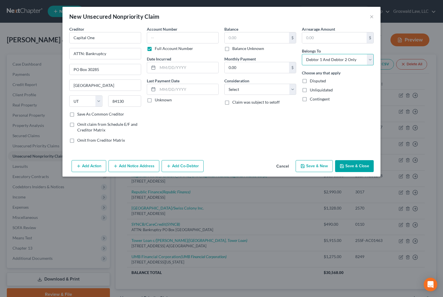
drag, startPoint x: 338, startPoint y: 59, endPoint x: 329, endPoint y: 65, distance: 10.9
click at [338, 59] on select "Select Debtor 1 Only Debtor 2 Only Debtor 1 And Debtor 2 Only At Least One Of T…" at bounding box center [338, 59] width 72 height 11
click at [302, 54] on select "Select Debtor 1 Only Debtor 2 Only Debtor 1 And Debtor 2 Only At Least One Of T…" at bounding box center [338, 59] width 72 height 11
click at [96, 139] on span "Omit from Creditor Matrix" at bounding box center [101, 140] width 48 height 5
click at [83, 139] on input "Omit from Creditor Matrix" at bounding box center [81, 139] width 4 height 4
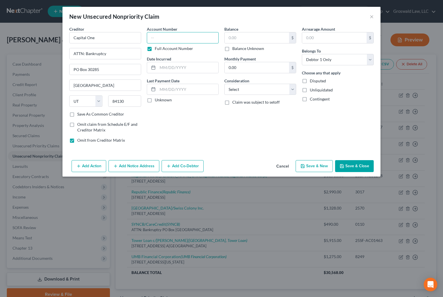
click at [182, 36] on input "text" at bounding box center [183, 37] width 72 height 11
click at [309, 165] on button "Save & New" at bounding box center [313, 166] width 37 height 12
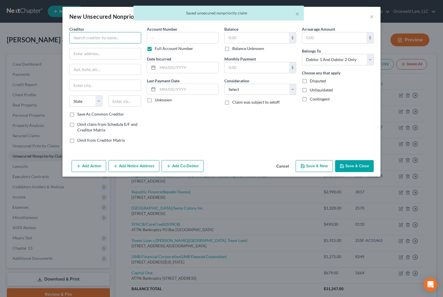
click at [93, 34] on input "text" at bounding box center [105, 37] width 72 height 11
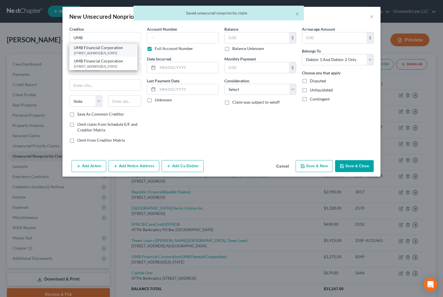
click at [84, 53] on div "[STREET_ADDRESS][US_STATE]" at bounding box center [103, 53] width 59 height 5
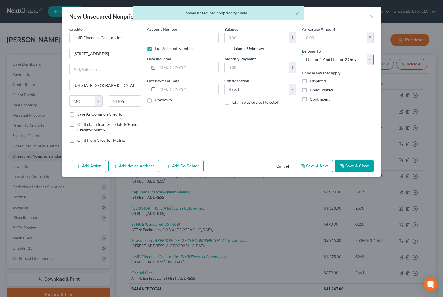
drag, startPoint x: 331, startPoint y: 59, endPoint x: 327, endPoint y: 65, distance: 7.2
click at [331, 59] on select "Select Debtor 1 Only Debtor 2 Only Debtor 1 And Debtor 2 Only At Least One Of T…" at bounding box center [338, 59] width 72 height 11
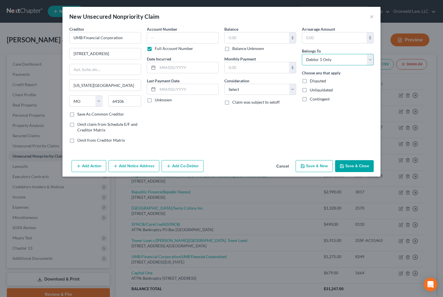
click at [302, 54] on select "Select Debtor 1 Only Debtor 2 Only Debtor 1 And Debtor 2 Only At Least One Of T…" at bounding box center [338, 59] width 72 height 11
click at [98, 140] on span "Omit from Creditor Matrix" at bounding box center [101, 140] width 48 height 5
click at [83, 140] on input "Omit from Creditor Matrix" at bounding box center [81, 139] width 4 height 4
click at [166, 38] on input "text" at bounding box center [183, 37] width 72 height 11
click at [311, 166] on button "Save & New" at bounding box center [313, 166] width 37 height 12
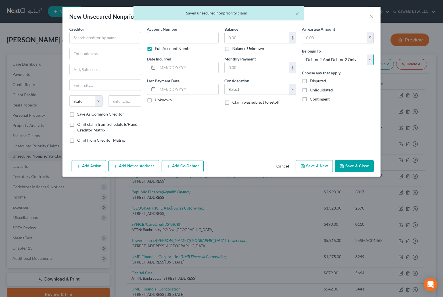
click at [323, 62] on select "Select Debtor 1 Only Debtor 2 Only Debtor 1 And Debtor 2 Only At Least One Of T…" at bounding box center [338, 59] width 72 height 11
click at [302, 54] on select "Select Debtor 1 Only Debtor 2 Only Debtor 1 And Debtor 2 Only At Least One Of T…" at bounding box center [338, 59] width 72 height 11
click at [119, 38] on input "text" at bounding box center [105, 37] width 72 height 11
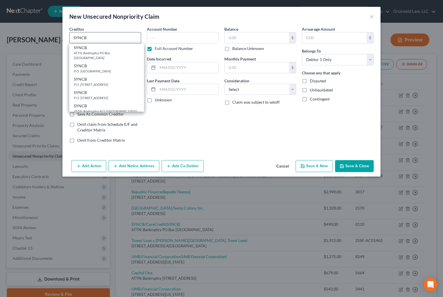
drag, startPoint x: 101, startPoint y: 54, endPoint x: 108, endPoint y: 37, distance: 18.2
click at [101, 53] on div "ATTN: Bankruptcy PO Box [GEOGRAPHIC_DATA]" at bounding box center [107, 56] width 66 height 10
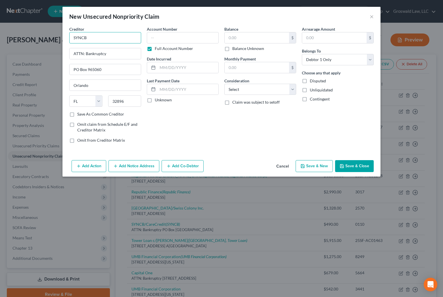
click at [110, 35] on input "SYNCB" at bounding box center [105, 37] width 72 height 11
drag, startPoint x: 81, startPoint y: 138, endPoint x: 123, endPoint y: 109, distance: 50.6
click at [82, 138] on span "Omit from Creditor Matrix" at bounding box center [101, 140] width 48 height 5
click at [82, 138] on input "Omit from Creditor Matrix" at bounding box center [81, 139] width 4 height 4
click at [169, 35] on input "text" at bounding box center [183, 37] width 72 height 11
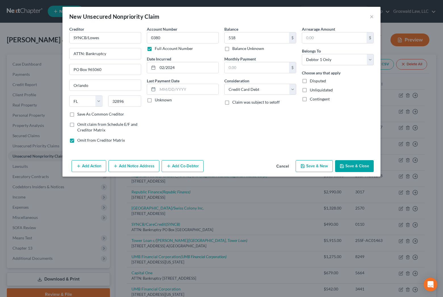
click at [359, 166] on button "Save & Close" at bounding box center [354, 166] width 39 height 12
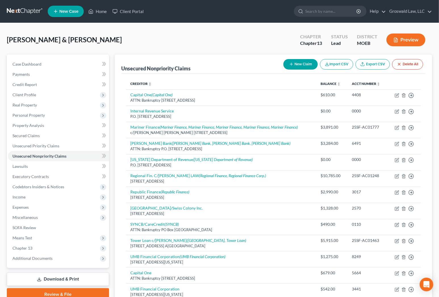
click at [224, 58] on div "Unsecured Nonpriority Claims New Claim Import CSV Export CSV Delete All" at bounding box center [273, 63] width 304 height 19
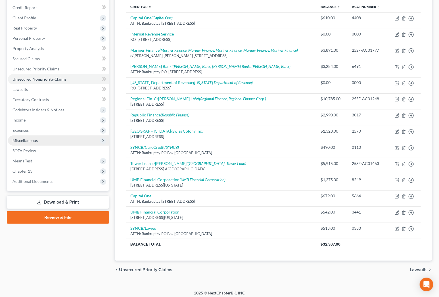
scroll to position [79, 0]
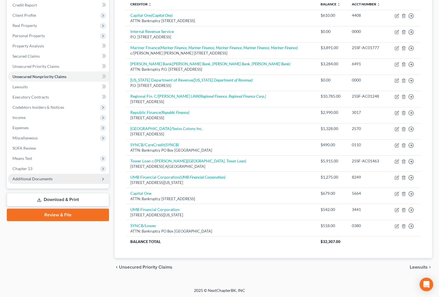
click at [43, 176] on span "Additional Documents" at bounding box center [58, 179] width 101 height 10
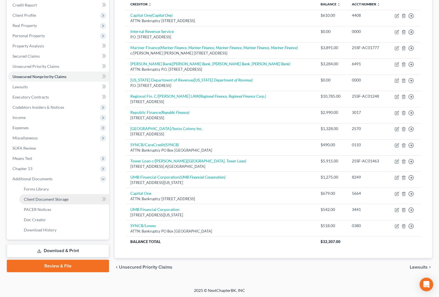
click at [61, 202] on link "Client Document Storage" at bounding box center [64, 199] width 90 height 10
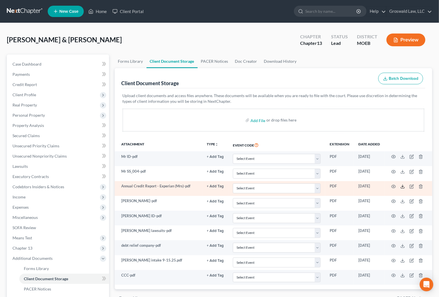
click at [402, 186] on polyline at bounding box center [403, 186] width 2 height 1
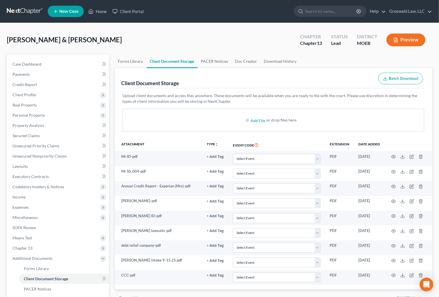
click at [168, 44] on div "[PERSON_NAME] & [PERSON_NAME] Upgraded Chapter Chapter 13 Status Lead District …" at bounding box center [219, 42] width 425 height 25
drag, startPoint x: 37, startPoint y: 156, endPoint x: 42, endPoint y: 151, distance: 7.2
click at [37, 156] on span "Unsecured Nonpriority Claims" at bounding box center [39, 156] width 54 height 5
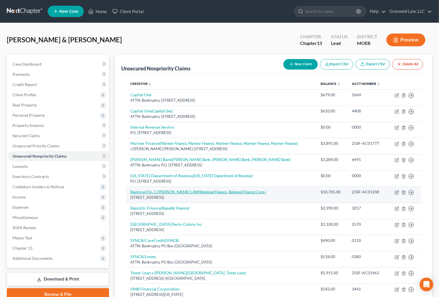
click at [150, 191] on link "Regional Fin. C/[PERSON_NAME] LAW (Regional Finance, Regional Finance Corp.)" at bounding box center [199, 191] width 136 height 5
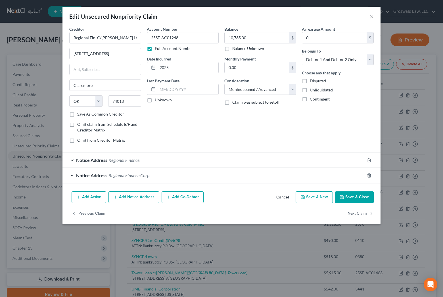
drag, startPoint x: 115, startPoint y: 160, endPoint x: 108, endPoint y: 170, distance: 11.9
click at [115, 160] on span "Regional Finance" at bounding box center [123, 159] width 31 height 5
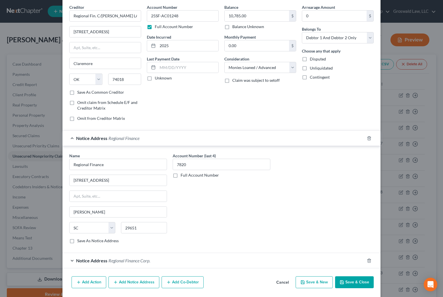
scroll to position [40, 0]
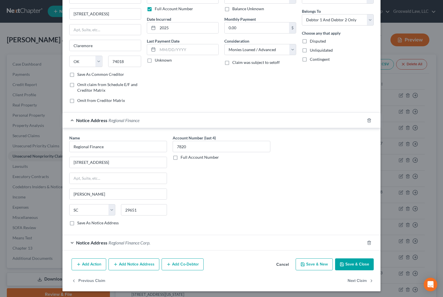
click at [348, 260] on button "Save & Close" at bounding box center [354, 264] width 39 height 12
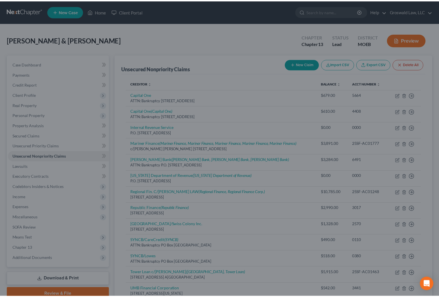
scroll to position [0, 0]
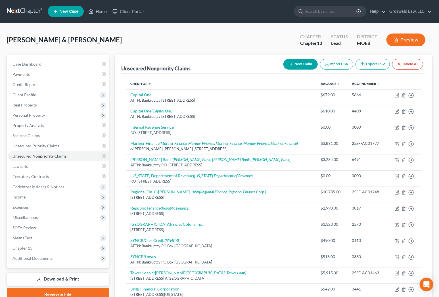
drag, startPoint x: 198, startPoint y: 58, endPoint x: 192, endPoint y: 76, distance: 19.4
click at [198, 58] on div "Unsecured Nonpriority Claims New Claim Import CSV Export CSV Delete All" at bounding box center [273, 63] width 304 height 19
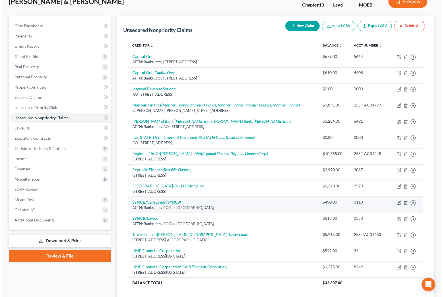
scroll to position [77, 0]
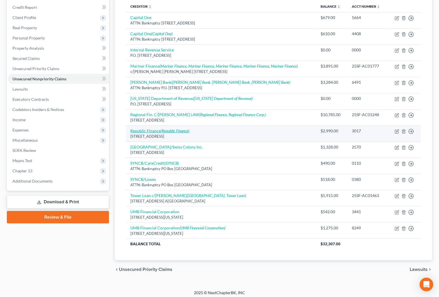
click at [154, 130] on link "Republic Finance (Republic Finance)" at bounding box center [160, 130] width 59 height 5
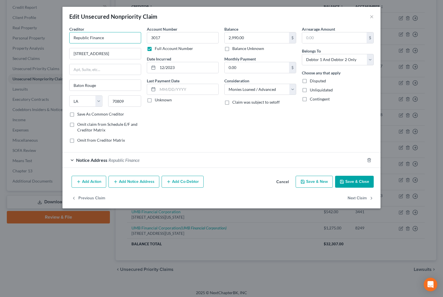
drag, startPoint x: 104, startPoint y: 39, endPoint x: 32, endPoint y: 41, distance: 71.9
click at [24, 39] on div "Edit Unsecured Nonpriority Claim × Creditor * Republic Finance [STREET_ADDRESS]…" at bounding box center [221, 148] width 443 height 297
click at [151, 183] on button "Add Notice Address" at bounding box center [133, 182] width 51 height 12
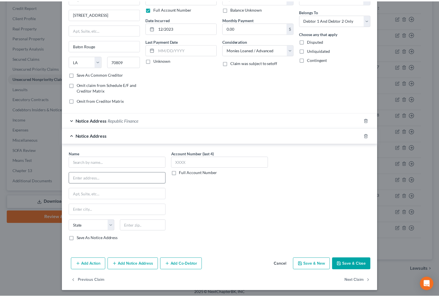
scroll to position [40, 0]
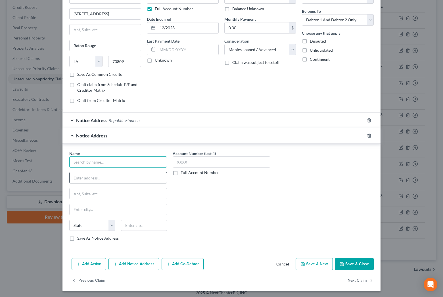
drag, startPoint x: 99, startPoint y: 165, endPoint x: 68, endPoint y: 174, distance: 32.4
click at [99, 165] on input "text" at bounding box center [118, 161] width 98 height 11
paste input "Republic Finance"
drag, startPoint x: 205, startPoint y: 216, endPoint x: 155, endPoint y: 193, distance: 55.2
click at [205, 216] on div "Account Number (last 4) Full Account Number" at bounding box center [221, 197] width 103 height 95
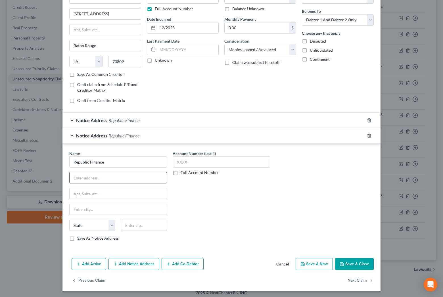
click at [133, 177] on input "text" at bounding box center [118, 177] width 97 height 11
paste input "[STREET_ADDRESS]"
click at [349, 263] on button "Save & Close" at bounding box center [354, 264] width 39 height 12
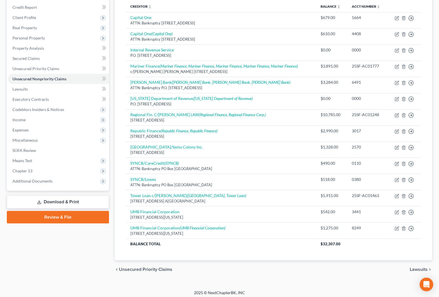
click at [221, 271] on div "chevron_left Unsecured Priority Claims Lawsuits chevron_right" at bounding box center [274, 269] width 318 height 18
click at [25, 182] on span "Additional Documents" at bounding box center [32, 181] width 40 height 5
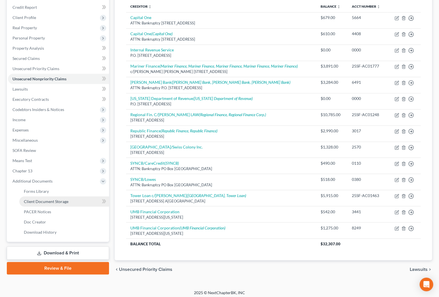
click at [43, 199] on span "Client Document Storage" at bounding box center [46, 201] width 45 height 5
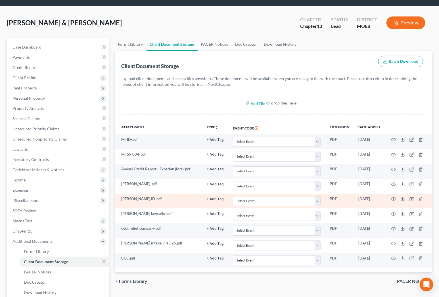
scroll to position [26, 0]
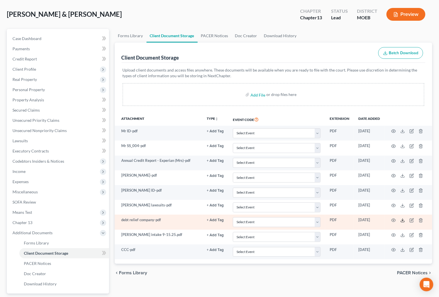
click at [403, 219] on icon at bounding box center [402, 220] width 5 height 5
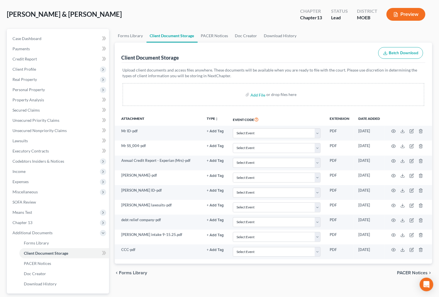
click at [253, 288] on div "Forms Library Client Document Storage PACER Notices Doc Creator Download Histor…" at bounding box center [273, 177] width 323 height 297
click at [63, 127] on link "Unsecured Nonpriority Claims" at bounding box center [58, 130] width 101 height 10
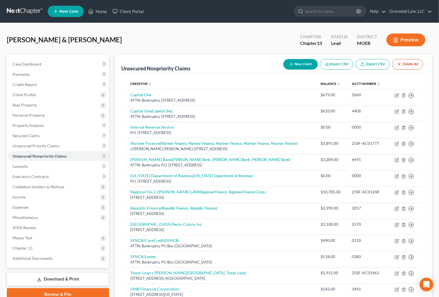
click at [295, 59] on button "New Claim" at bounding box center [300, 64] width 34 height 11
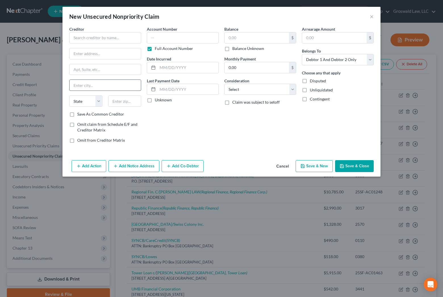
drag, startPoint x: 183, startPoint y: 125, endPoint x: 126, endPoint y: 85, distance: 68.9
click at [183, 124] on div "Account Number Full Account Number Date Incurred Last Payment Date Unknown" at bounding box center [182, 86] width 77 height 121
click at [105, 35] on input "text" at bounding box center [105, 37] width 72 height 11
click at [179, 42] on input "text" at bounding box center [183, 37] width 72 height 11
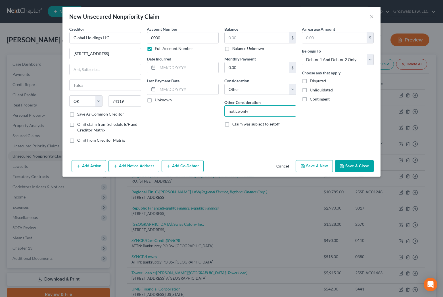
drag, startPoint x: 360, startPoint y: 167, endPoint x: 289, endPoint y: 184, distance: 72.7
click at [360, 167] on button "Save & Close" at bounding box center [354, 166] width 39 height 12
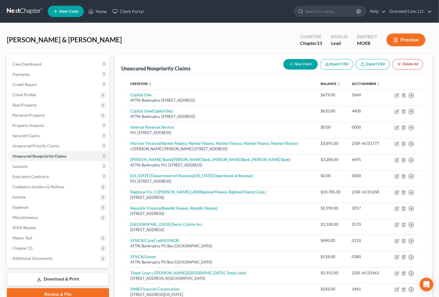
click at [243, 34] on div "[PERSON_NAME] & [PERSON_NAME] Upgraded Chapter Chapter 13 Status Lead District …" at bounding box center [219, 42] width 425 height 25
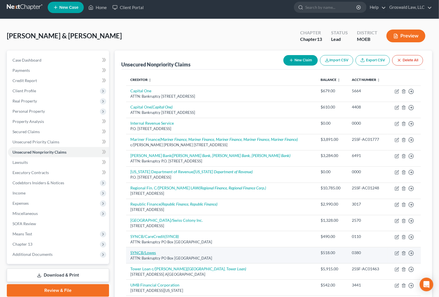
scroll to position [96, 0]
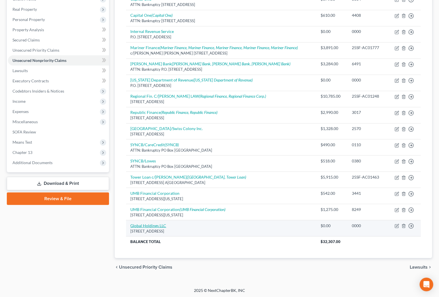
click at [145, 225] on link "Global Holdings LLC" at bounding box center [149, 225] width 36 height 5
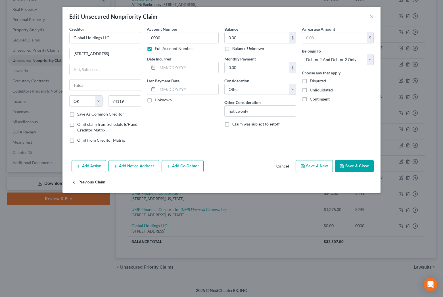
drag, startPoint x: 130, startPoint y: 162, endPoint x: 105, endPoint y: 202, distance: 46.8
click at [130, 163] on button "Add Notice Address" at bounding box center [133, 166] width 51 height 12
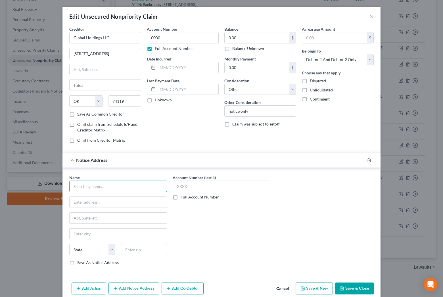
click at [106, 186] on input "text" at bounding box center [118, 186] width 98 height 11
click at [209, 251] on div "Account Number (last 4) Full Account Number" at bounding box center [221, 222] width 103 height 95
click at [142, 249] on input "text" at bounding box center [144, 249] width 46 height 11
click at [352, 289] on button "Save & Close" at bounding box center [354, 288] width 39 height 12
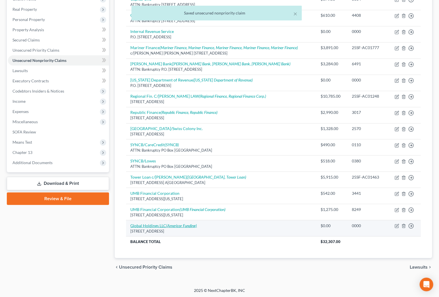
drag, startPoint x: 251, startPoint y: 276, endPoint x: 135, endPoint y: 223, distance: 127.3
click at [249, 275] on div "Petition Navigation Case Dashboard Payments Invoices Payments Payments Credit R…" at bounding box center [219, 120] width 425 height 322
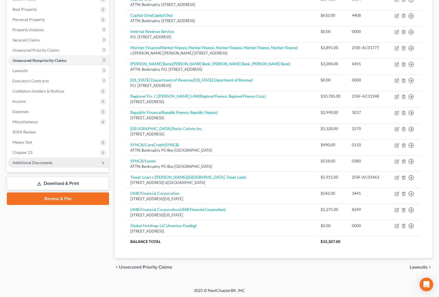
click at [33, 161] on span "Additional Documents" at bounding box center [32, 162] width 40 height 5
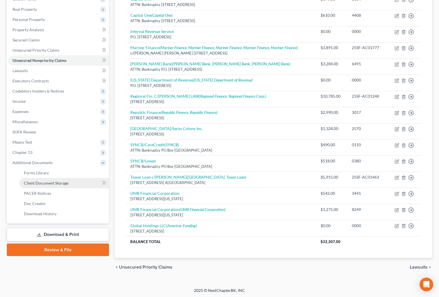
click at [51, 182] on span "Client Document Storage" at bounding box center [46, 183] width 45 height 5
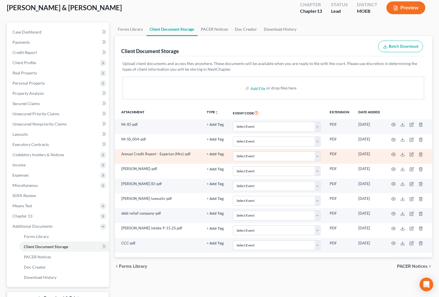
scroll to position [76, 0]
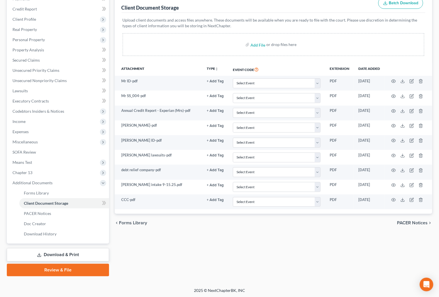
click at [349, 239] on div "Forms Library Client Document Storage PACER Notices Doc Creator Download Histor…" at bounding box center [273, 127] width 323 height 297
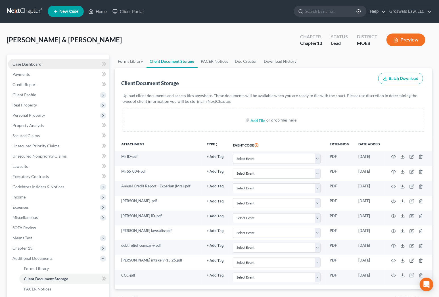
click at [37, 64] on span "Case Dashboard" at bounding box center [26, 64] width 29 height 5
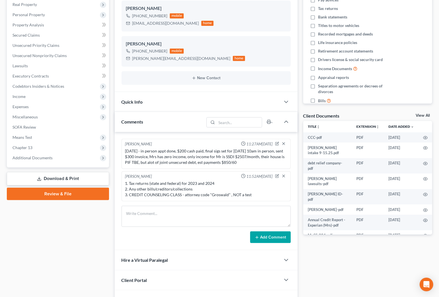
scroll to position [134, 0]
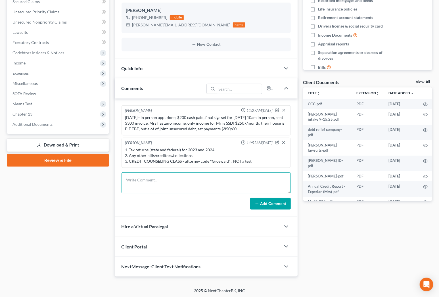
click at [167, 185] on textarea at bounding box center [205, 182] width 169 height 21
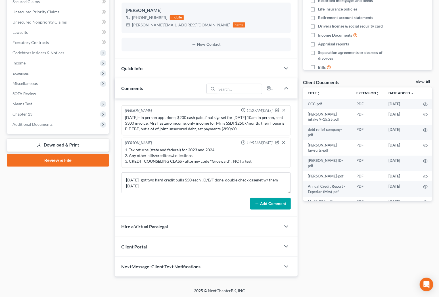
click at [258, 199] on button "Add Comment" at bounding box center [270, 204] width 41 height 12
